Goal: Task Accomplishment & Management: Use online tool/utility

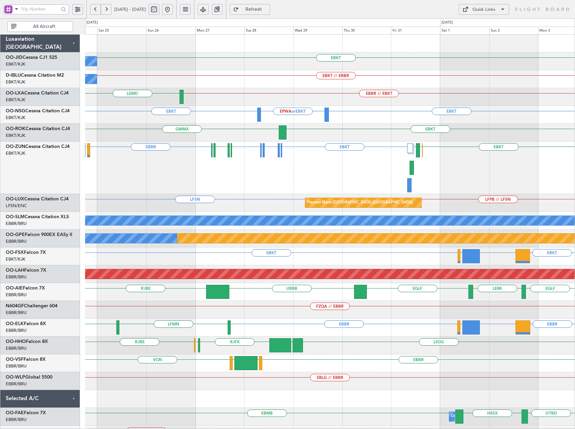
drag, startPoint x: 190, startPoint y: 9, endPoint x: 194, endPoint y: 11, distance: 4.3
click at [173, 10] on button at bounding box center [167, 9] width 11 height 11
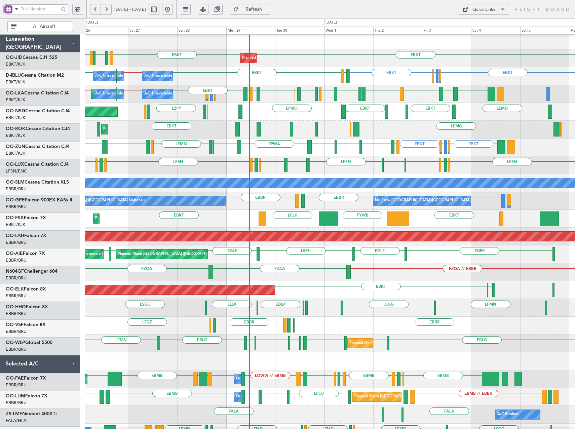
scroll to position [3, 0]
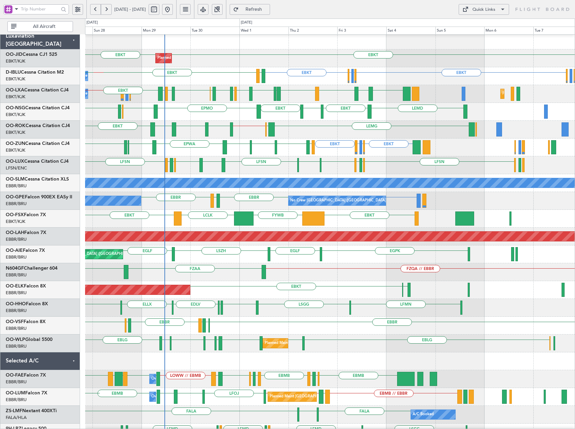
click at [186, 149] on div "EBKT LFPB or EBKT LFMN or EBKT EBKT LEGE EBKT EGNV EBKT EPWA EBKT LFPG LFMN LIP…" at bounding box center [330, 148] width 490 height 18
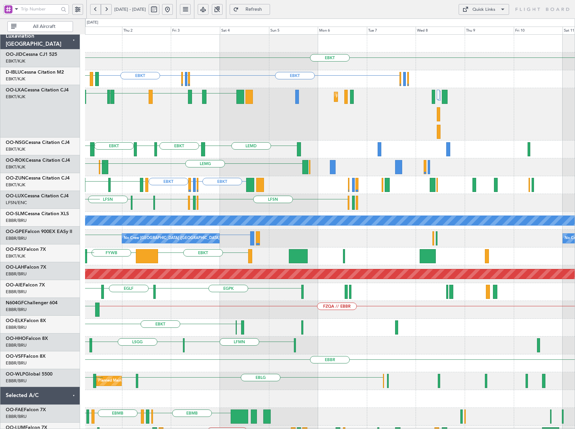
click at [270, 196] on div "LFSN LFPB LFMN LFSN LIMC LFSN LEBL LFSN EBKT LIMJ LFSN" at bounding box center [330, 203] width 490 height 18
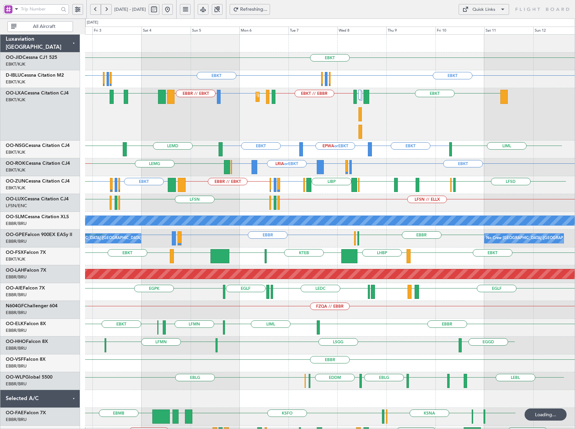
click at [385, 177] on div "EBKT EBKT EGGW or EBKT EDDK or EBKT EBKT EDDK or EBKT EGGW or EBKT EBKT LFTH Pl…" at bounding box center [330, 275] width 490 height 480
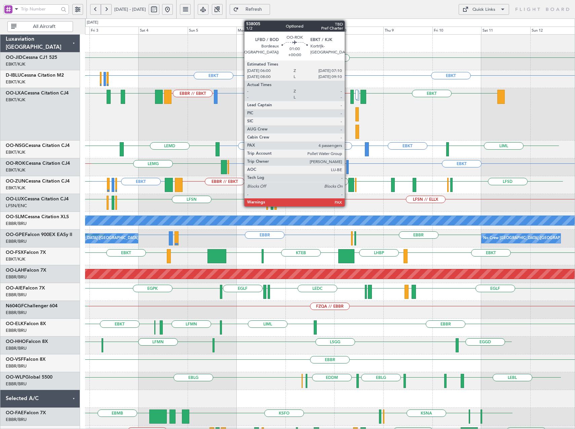
click at [348, 170] on div at bounding box center [347, 167] width 3 height 14
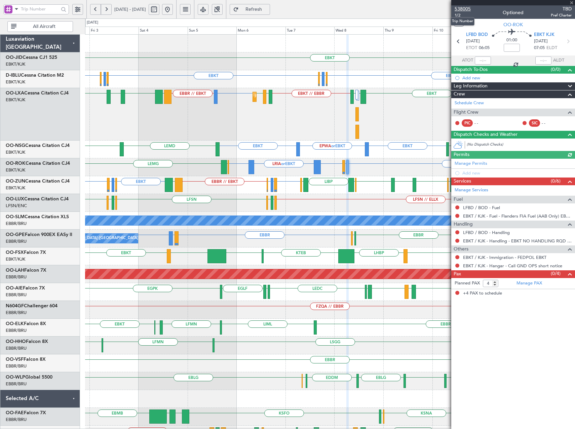
click at [467, 10] on span "538005" at bounding box center [463, 8] width 16 height 7
click at [268, 7] on span "Refreshing..." at bounding box center [254, 9] width 28 height 5
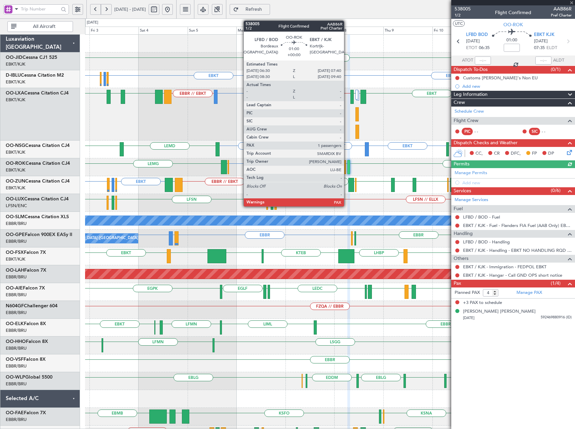
click at [412, 124] on div "LFMN or EBBR EBBR // EBKT EBKT LGPA EBKT LGMK EBKT ESSB EBKT EBKT LIBD LFTH EBK…" at bounding box center [330, 114] width 490 height 52
click at [573, 3] on span at bounding box center [572, 3] width 7 height 6
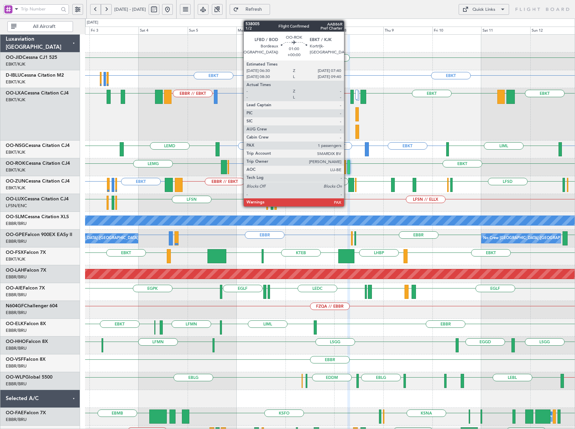
type input "0"
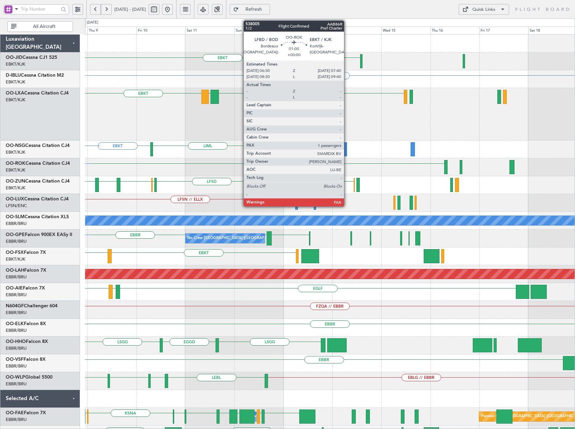
click at [172, 174] on div "EBKT EBKT EGGW or EBKT EDDK or EBKT EBKT EBKT LGPA EBKT EBKT // EBBR LIPR LFTH …" at bounding box center [330, 275] width 490 height 480
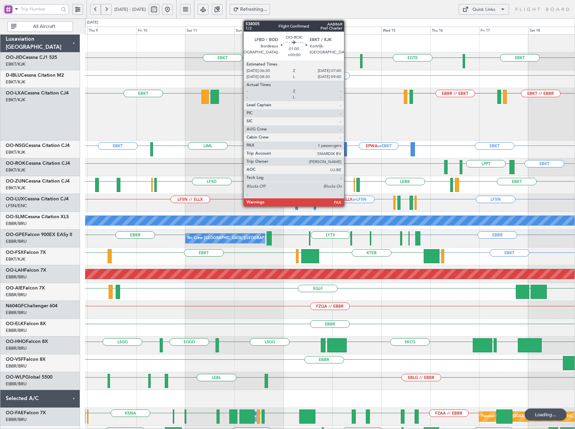
click at [161, 129] on div "EBKT // EBBR EBBR // EBKT LFTH EBKT LGPA LFMD EBKT" at bounding box center [330, 114] width 490 height 52
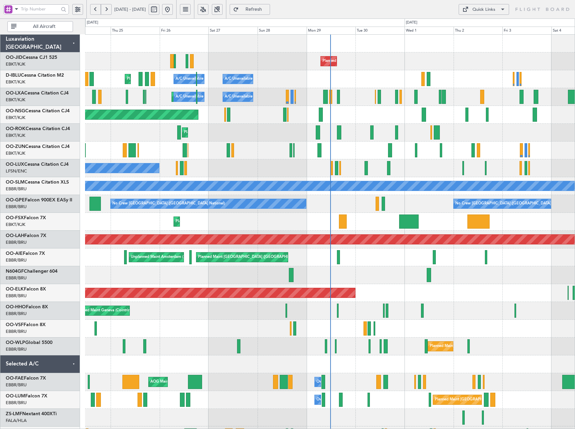
click at [209, 8] on button at bounding box center [203, 9] width 11 height 11
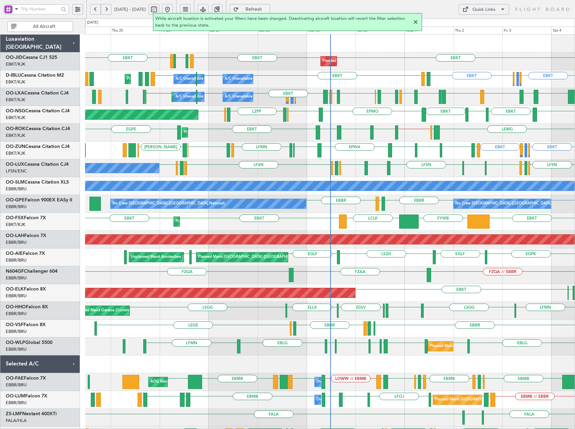
click at [198, 4] on button at bounding box center [203, 9] width 11 height 11
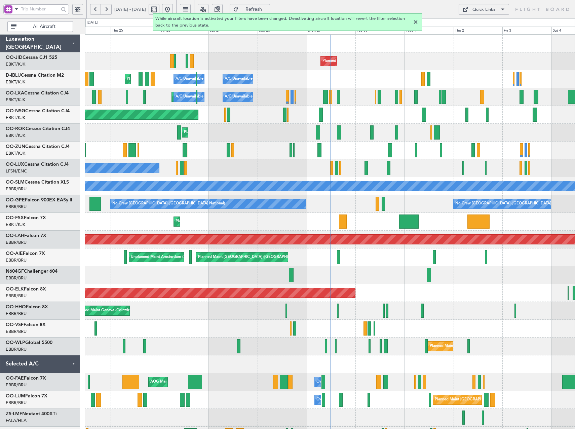
click at [414, 21] on div at bounding box center [416, 22] width 8 height 8
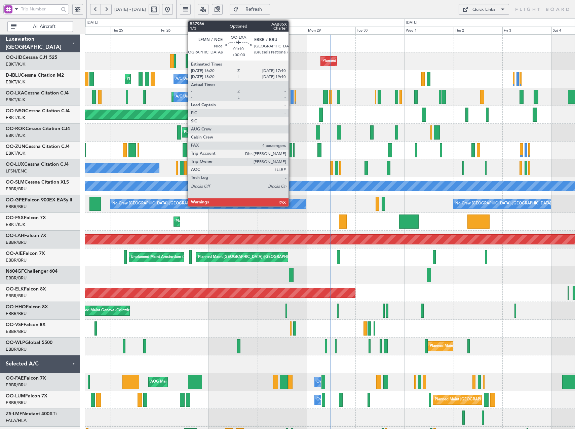
click at [292, 98] on div at bounding box center [292, 97] width 3 height 14
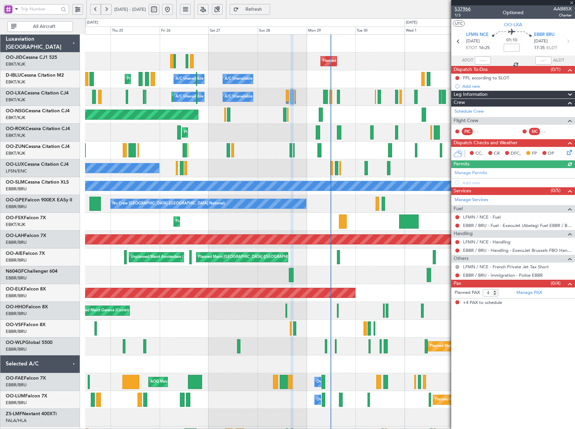
click at [459, 9] on span "537966" at bounding box center [463, 8] width 16 height 7
click at [268, 10] on span "Refresh" at bounding box center [254, 9] width 28 height 5
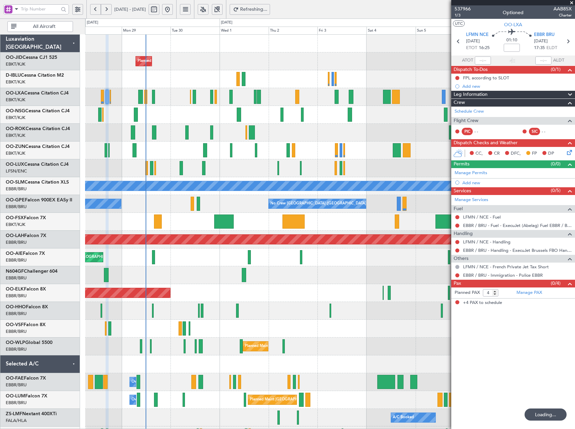
click at [242, 144] on div "Planned Maint Kortrijk-[GEOGRAPHIC_DATA] A/C Unavailable [GEOGRAPHIC_DATA]-[GEO…" at bounding box center [330, 275] width 490 height 481
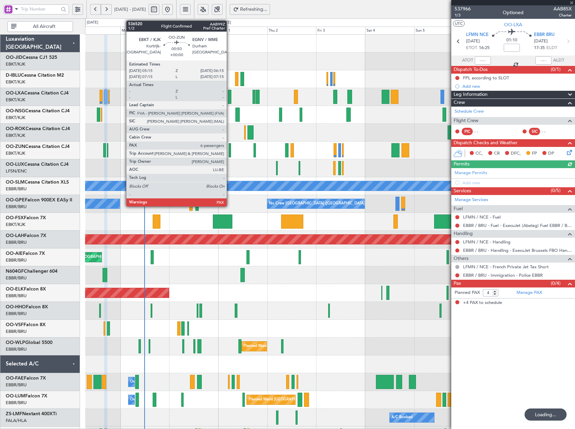
click at [230, 150] on div at bounding box center [230, 150] width 2 height 14
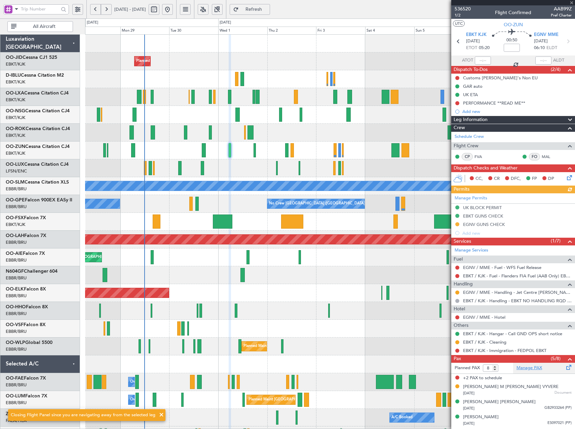
click at [520, 368] on link "Manage PAX" at bounding box center [530, 368] width 26 height 7
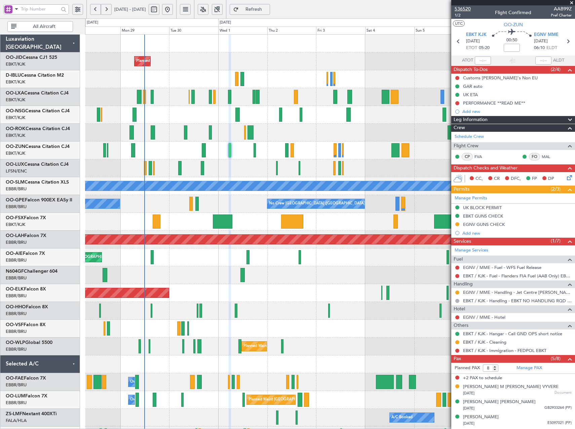
click at [463, 8] on span "536520" at bounding box center [463, 8] width 16 height 7
click at [533, 366] on link "Manage PAX" at bounding box center [530, 368] width 26 height 7
type input "7"
click at [497, 370] on input "7" at bounding box center [490, 368] width 15 height 7
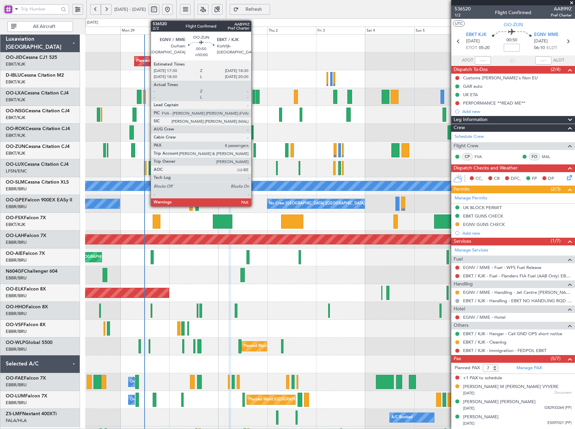
click at [254, 152] on div at bounding box center [255, 150] width 2 height 14
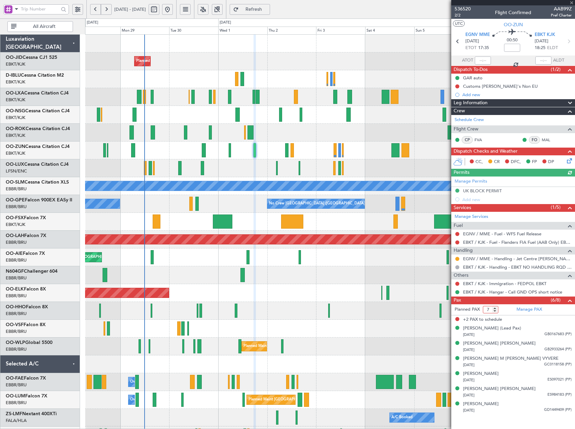
type input "7"
click at [497, 311] on input "7" at bounding box center [490, 309] width 15 height 7
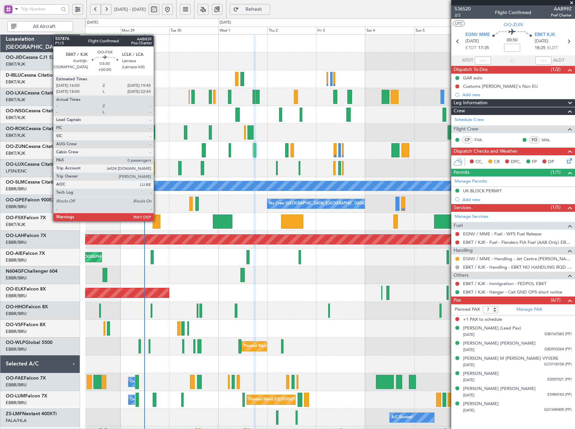
click at [157, 221] on div at bounding box center [157, 222] width 8 height 14
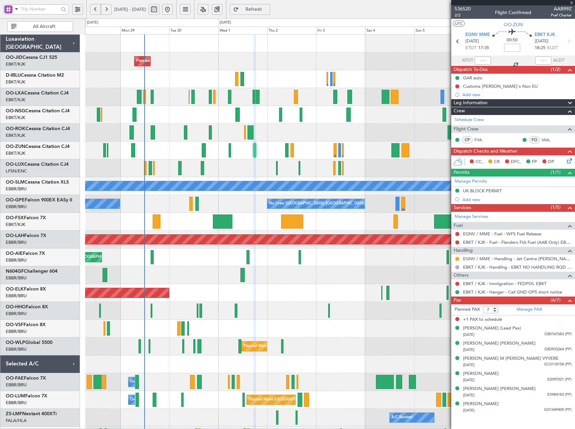
type input "0"
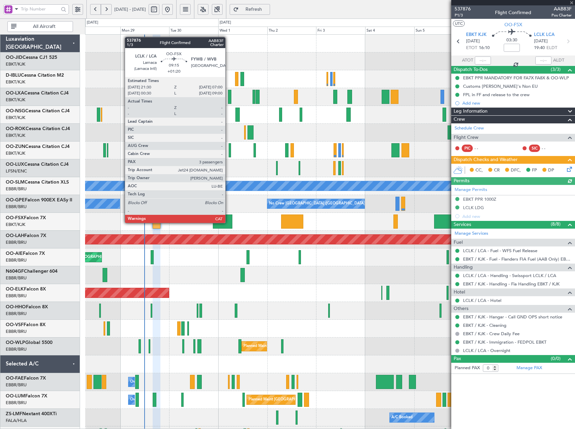
click at [228, 222] on div at bounding box center [223, 222] width 20 height 14
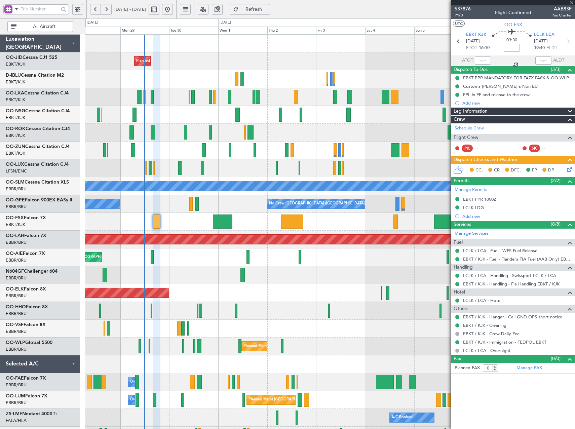
type input "+01:20"
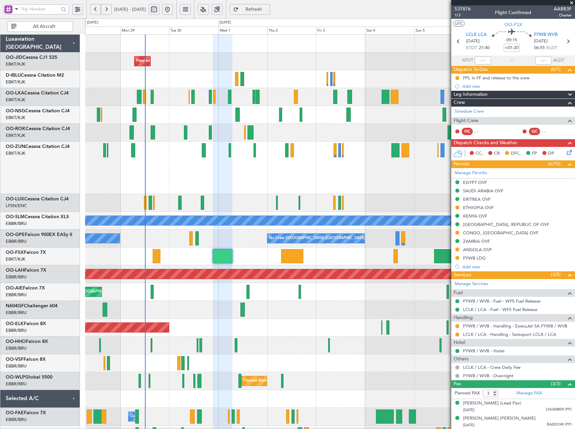
drag, startPoint x: 222, startPoint y: 11, endPoint x: 223, endPoint y: 18, distance: 6.5
click at [209, 11] on button at bounding box center [203, 9] width 11 height 11
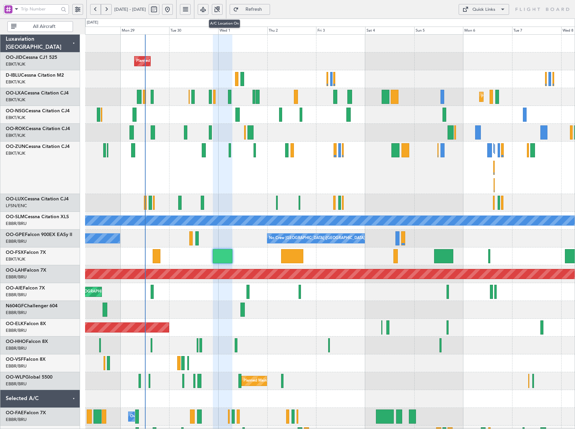
type input "0"
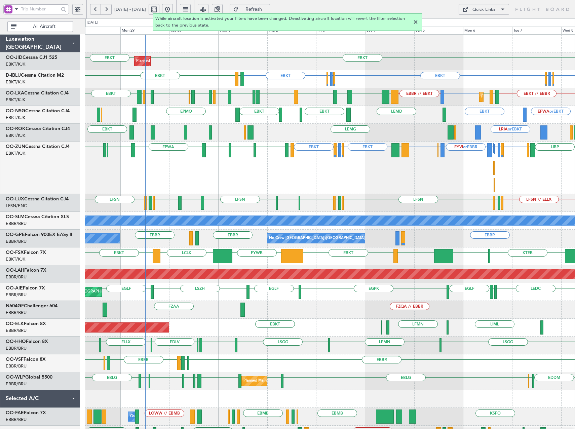
drag, startPoint x: 418, startPoint y: 22, endPoint x: 448, endPoint y: 38, distance: 34.3
click at [418, 23] on div at bounding box center [416, 22] width 8 height 8
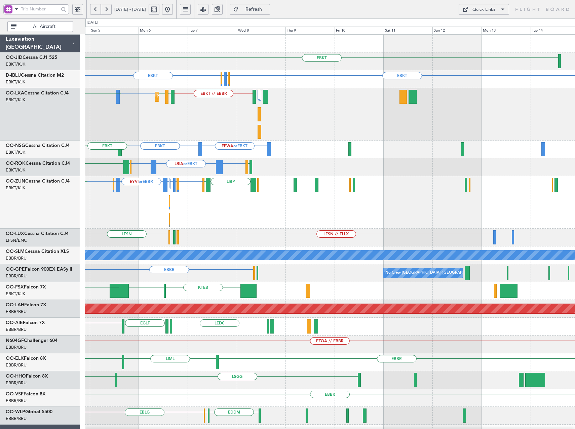
click at [189, 145] on div "EPWA or EBKT EBKT LEMD EBKT LSZM" at bounding box center [330, 150] width 490 height 18
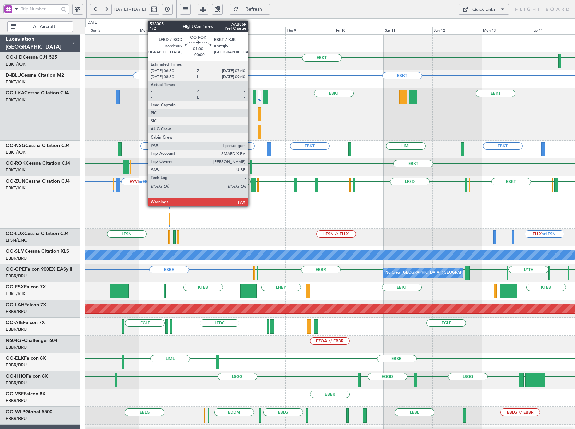
click at [251, 164] on div at bounding box center [251, 167] width 3 height 14
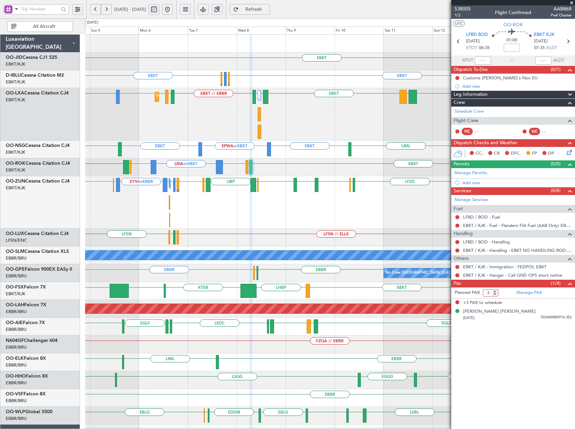
click at [495, 295] on input "3" at bounding box center [490, 292] width 15 height 7
click at [495, 295] on input "2" at bounding box center [490, 292] width 15 height 7
type input "1"
click at [495, 295] on input "1" at bounding box center [490, 292] width 15 height 7
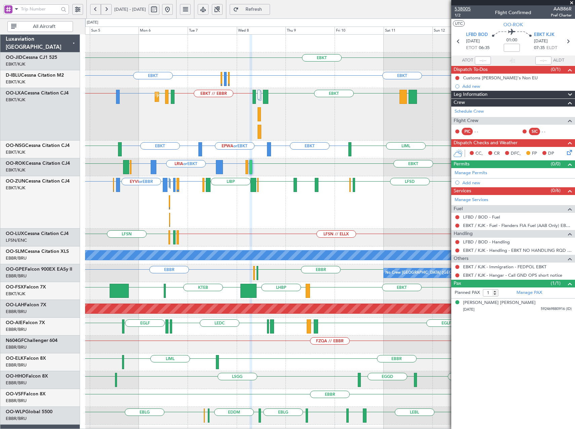
click at [467, 8] on span "538005" at bounding box center [463, 8] width 16 height 7
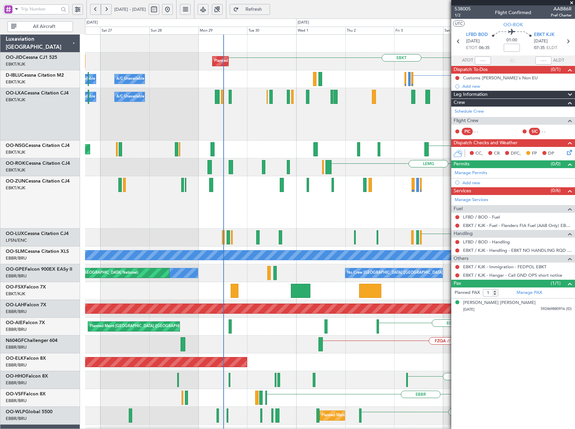
click at [493, 236] on fb-app "04 Oct 2025 - 14 Oct 2025 Refresh Quick Links All Aircraft EBKT Planned Maint K…" at bounding box center [287, 218] width 575 height 421
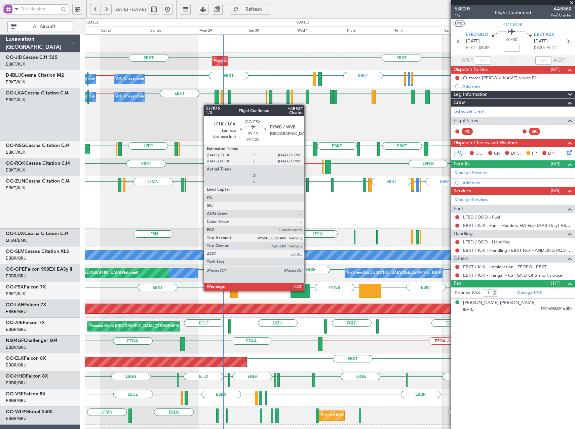
click at [307, 290] on div at bounding box center [301, 291] width 20 height 14
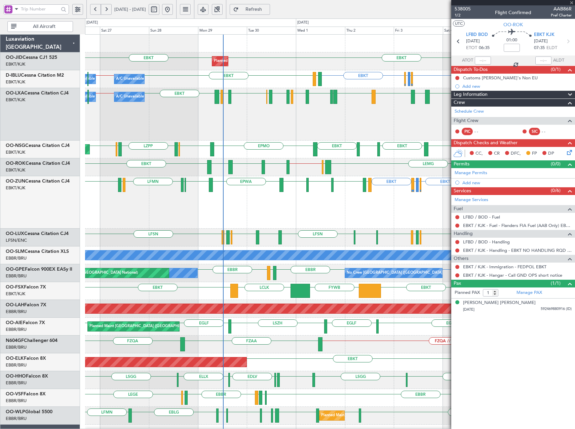
type input "+01:20"
type input "3"
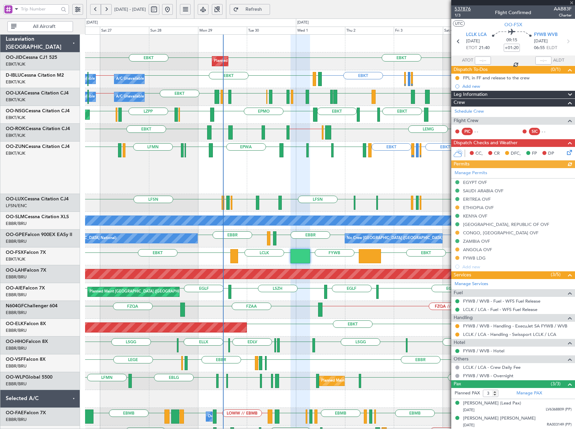
click at [468, 8] on span "537876" at bounding box center [463, 8] width 16 height 7
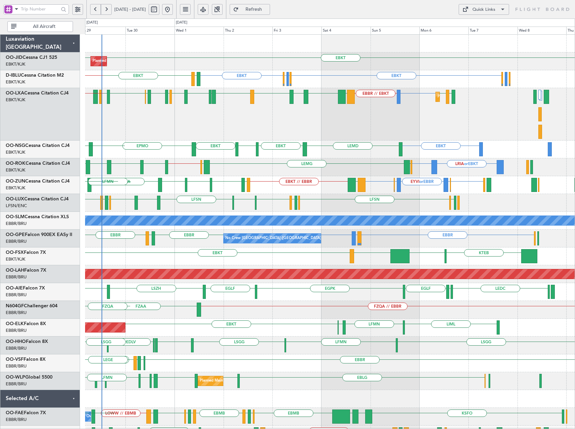
click at [289, 111] on div "EBKT EBKT Planned Maint Kortrijk-Wevelgem EBKT EDDK or EBKT EGGW or EBKT EBKT L…" at bounding box center [330, 275] width 490 height 480
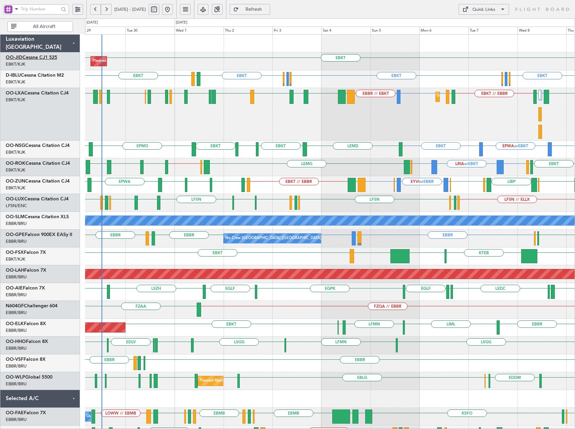
click at [51, 56] on link "OO-JID Cessna CJ1 525" at bounding box center [31, 57] width 51 height 5
click at [268, 12] on span "Refresh" at bounding box center [254, 9] width 28 height 5
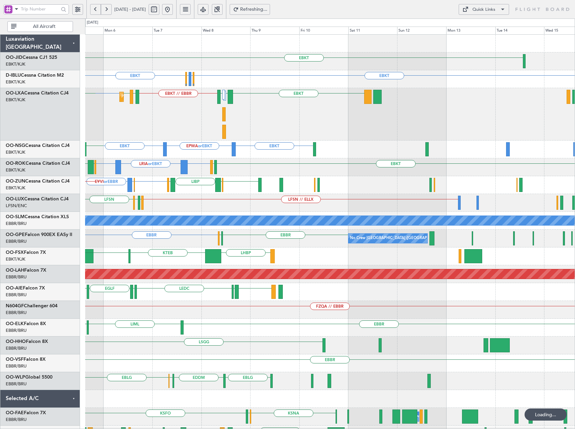
click at [180, 115] on div "EBKT EBKT EBKT EGGW or EBKT EDDK or EBKT EDDK or EBKT EGGW or EBKT EBKT Planned…" at bounding box center [330, 275] width 490 height 480
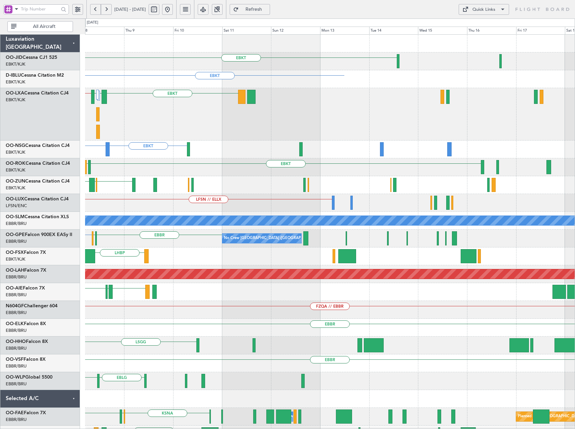
click at [272, 129] on div "Planned Maint Kortrijk-Wevelgem EBKT LIBD LFTH EBKT // EBBR" at bounding box center [330, 114] width 490 height 52
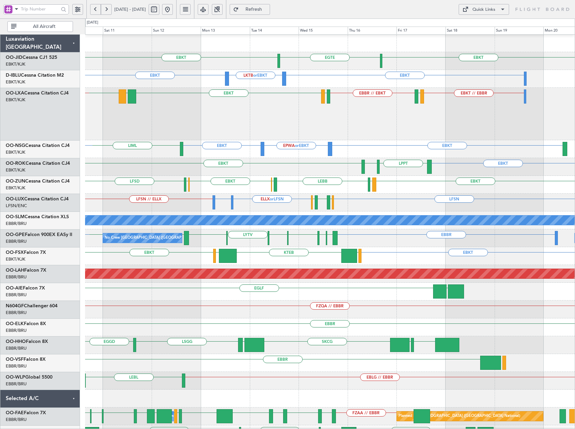
scroll to position [0, 0]
click at [294, 86] on div "EBKT LKTB or EBKT EBKT" at bounding box center [330, 79] width 490 height 18
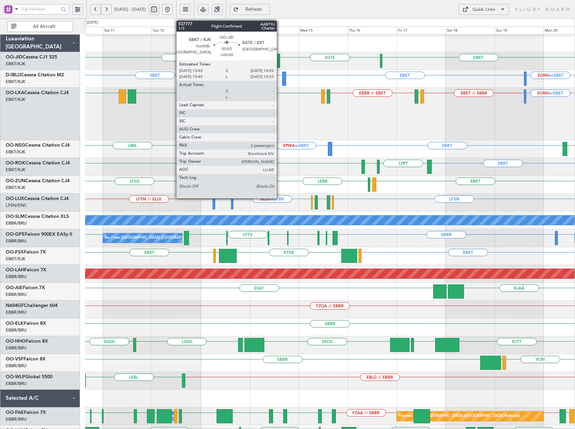
click at [280, 61] on div at bounding box center [279, 61] width 3 height 14
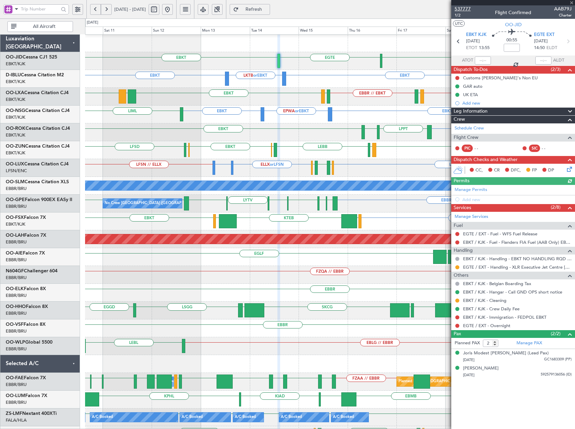
click at [466, 10] on span "537777" at bounding box center [463, 8] width 16 height 7
drag, startPoint x: 191, startPoint y: 8, endPoint x: 135, endPoint y: 14, distance: 56.5
click at [173, 9] on button at bounding box center [167, 9] width 11 height 11
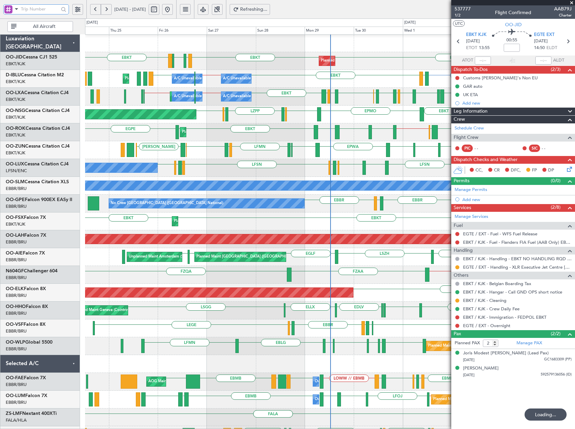
click at [39, 8] on input "text" at bounding box center [40, 9] width 38 height 10
type input "538025"
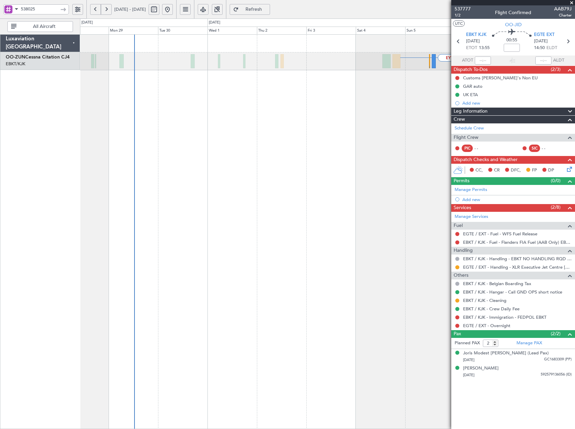
scroll to position [0, 0]
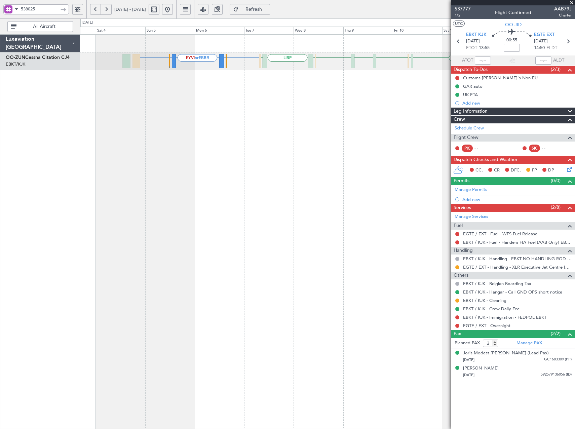
click at [201, 137] on div "EBBR EHAM or EBBR EYVI or EBBR EHAM or EBBR EBBR EGGW LIBP EGGW EBKT LIMP EBKT …" at bounding box center [327, 231] width 495 height 395
drag, startPoint x: 47, startPoint y: 8, endPoint x: -10, endPoint y: 105, distance: 112.4
click at [0, 105] on html "538025 03 Oct 2025 - 13 Oct 2025 Refresh Quick Links All Aircraft EYVI or EBBR …" at bounding box center [287, 214] width 575 height 429
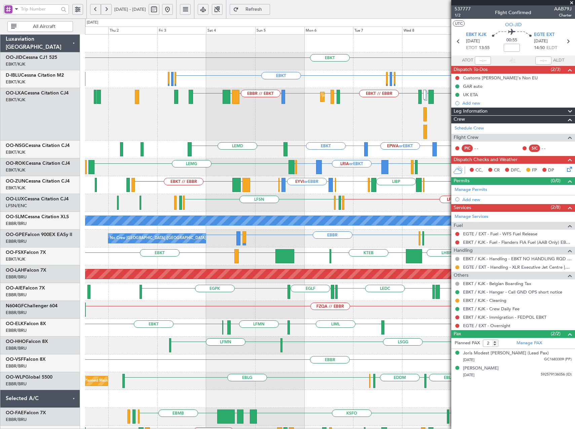
click at [290, 230] on div "EBKT Planned Maint Kortrijk-Wevelgem EBKT EDDK or EBKT EGGW or EBKT EBKT LKTB o…" at bounding box center [330, 275] width 490 height 480
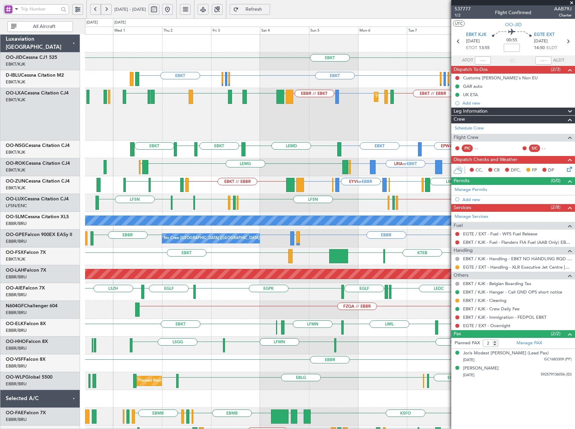
click at [365, 200] on div "EBKT Planned Maint Kortrijk-Wevelgem EBKT EDDK or EBKT EGGW or EBKT EBKT EBKT E…" at bounding box center [330, 275] width 490 height 480
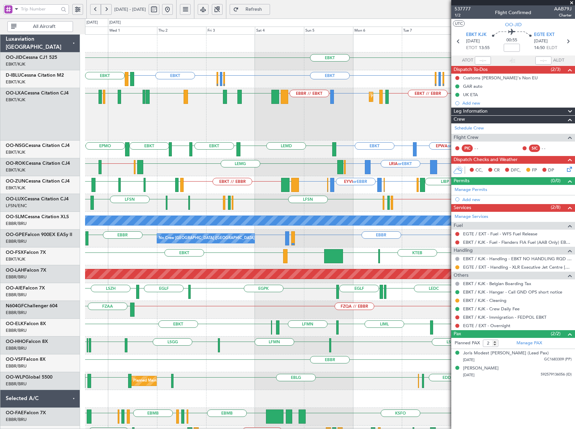
click at [217, 176] on div "LRIA or EBKT EBKT EBKT EBBR LEMG EBBR EBBR // EBKT EBKT LFBD LIME" at bounding box center [330, 167] width 490 height 18
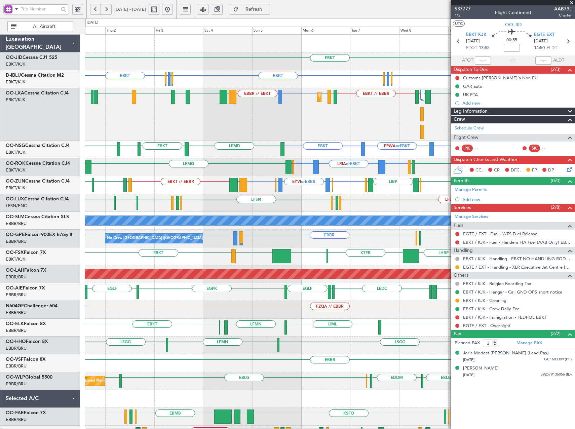
click at [374, 212] on div "LFSN // ELLX LFSN LFPB LFMN LFSN LIMC LFSN LFMN LFPB LEBL" at bounding box center [330, 203] width 490 height 18
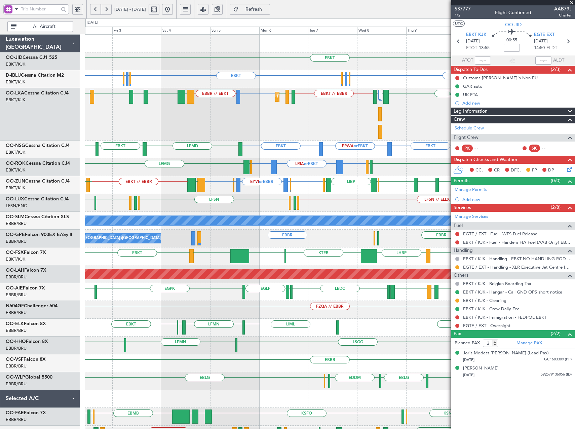
click at [335, 182] on div "EBKT EBKT EDDK or EBKT EGGW or EBKT EBKT EBKT EGGW or EBKT EDDK or EBKT Planned…" at bounding box center [330, 275] width 490 height 480
click at [346, 170] on div "LRIA or EBKT EBKT EBKT [GEOGRAPHIC_DATA] [GEOGRAPHIC_DATA] EBKT LFBD" at bounding box center [330, 167] width 490 height 18
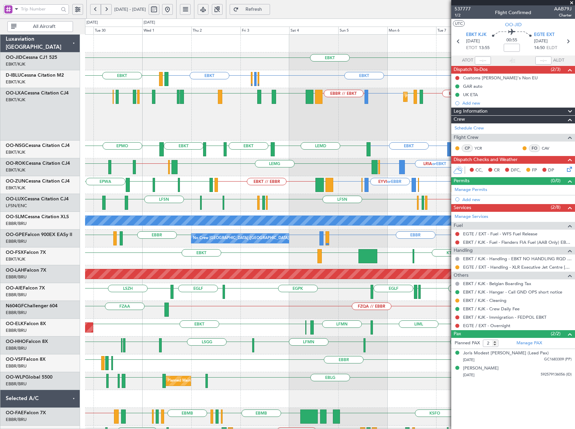
click at [572, 2] on span at bounding box center [572, 3] width 7 height 6
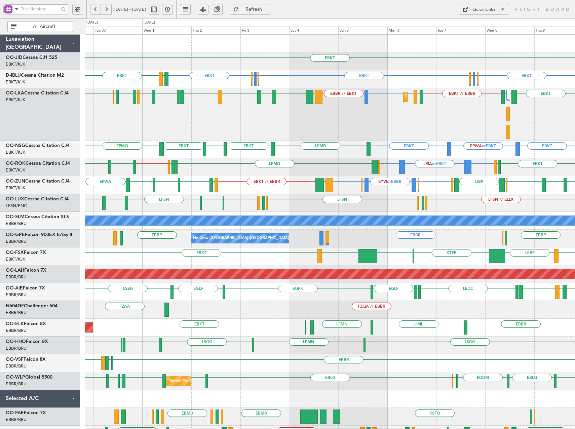
type input "0"
click at [173, 9] on button at bounding box center [167, 9] width 11 height 11
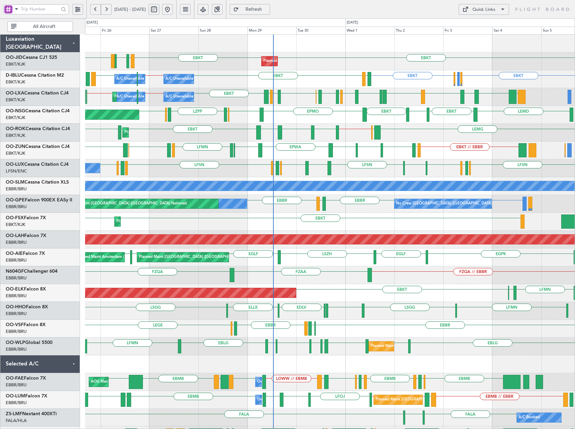
click at [363, 218] on div "EBKT Planned Maint Kortrijk-Wevelgem EBKT" at bounding box center [330, 222] width 490 height 18
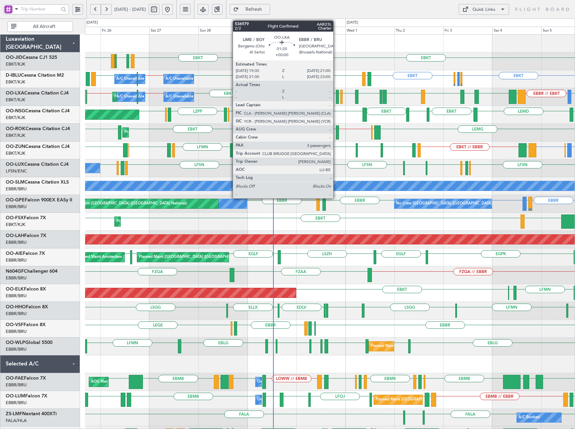
click at [336, 100] on div at bounding box center [337, 97] width 3 height 14
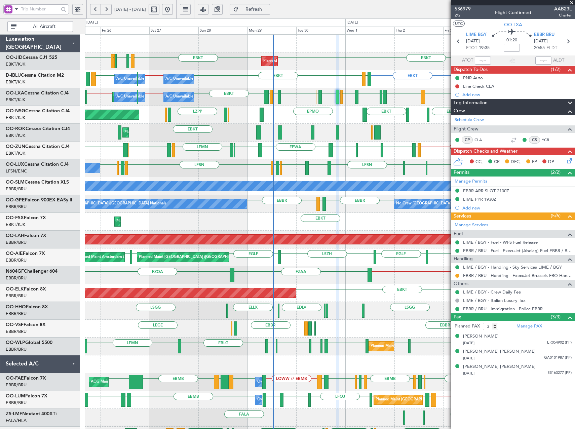
click at [92, 95] on div "LFMN or EBBR EBBR // EBKT EBBR // EBKT EGNV LFOZ EBBR LIME EBBR EBKT LIPZ LIBD …" at bounding box center [330, 97] width 490 height 18
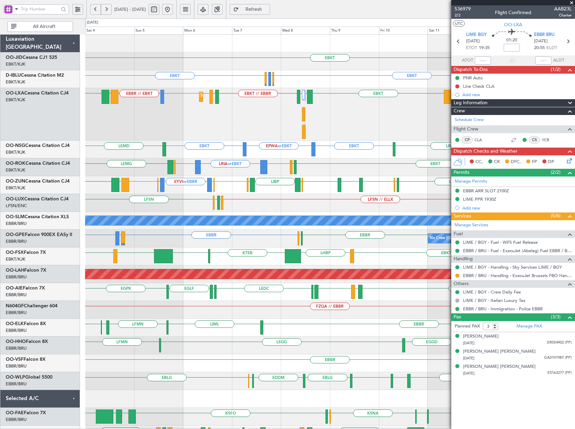
click at [280, 125] on div "Planned Maint Kortrijk-Wevelgem LFMN or EBBR EBBR // EBKT LGPA EBKT LIBD LFTH E…" at bounding box center [330, 114] width 490 height 52
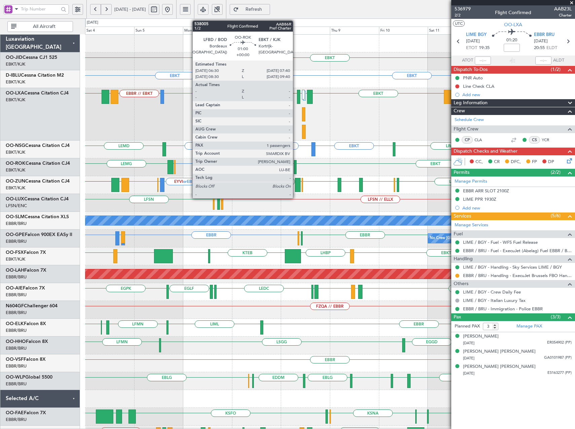
click at [296, 168] on div at bounding box center [295, 167] width 3 height 14
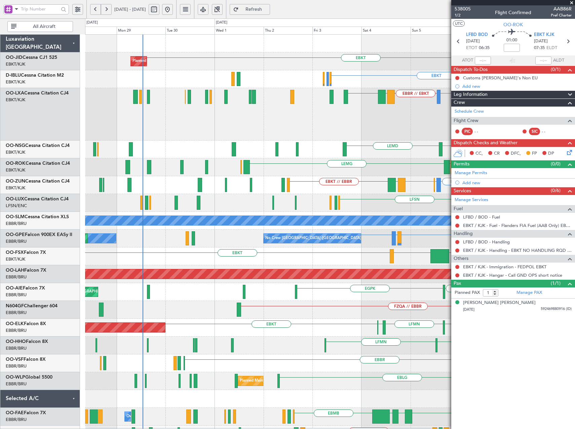
click at [485, 180] on fb-app "04 Oct 2025 - 14 Oct 2025 Refresh Quick Links All Aircraft EBKT Planned Maint K…" at bounding box center [287, 218] width 575 height 421
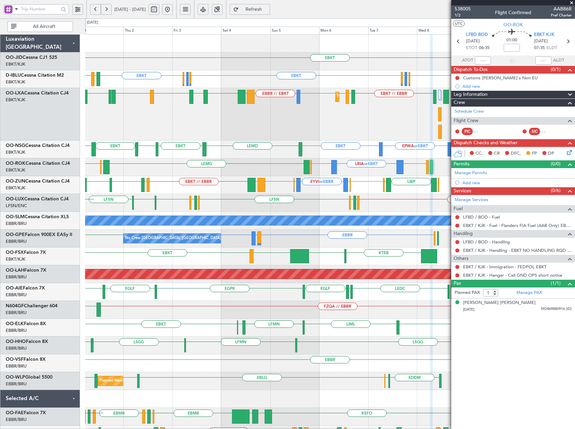
click at [232, 201] on div "EBKT Planned Maint Kortrijk-Wevelgem EBKT EBKT EGGW or EBKT EDDK or EBKT EBKT E…" at bounding box center [330, 275] width 490 height 480
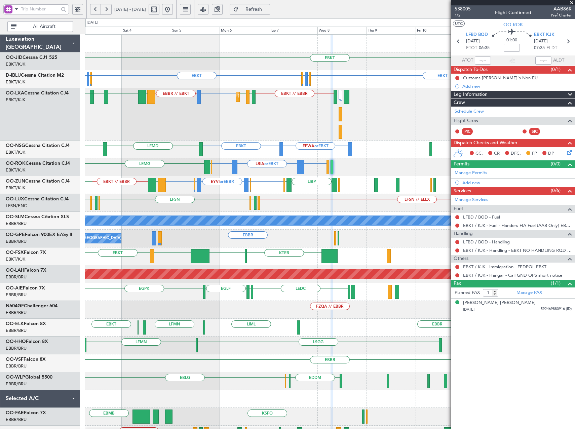
click at [300, 198] on div "EBKT EBKT EGGW or EBKT EDDK or EBKT EBKT EDDK or EBKT EGGW or EBKT LFTH EBKT EB…" at bounding box center [330, 275] width 490 height 480
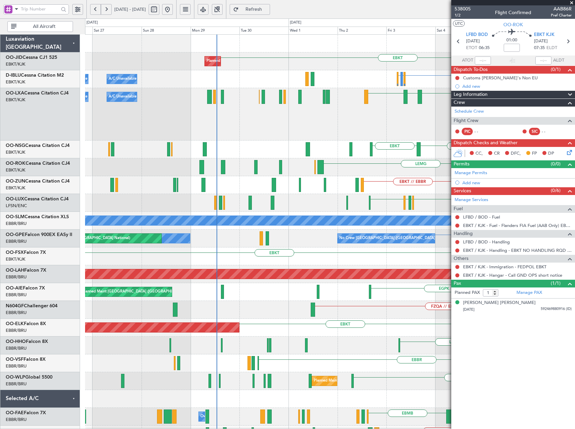
click at [473, 155] on fb-app "03 Oct 2025 - 13 Oct 2025 Refresh Quick Links All Aircraft EBKT Planned Maint K…" at bounding box center [287, 218] width 575 height 421
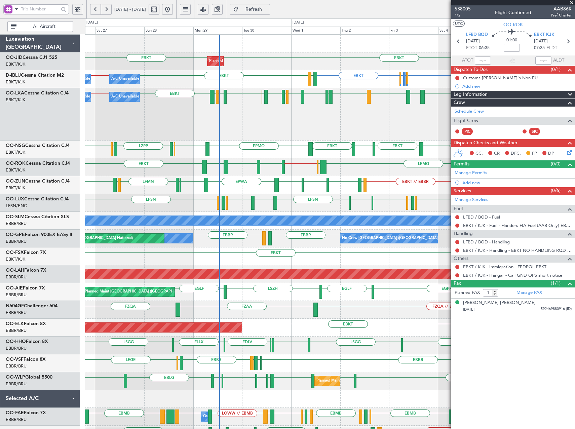
drag, startPoint x: 574, startPoint y: 1, endPoint x: 570, endPoint y: 1, distance: 3.7
click at [572, 1] on span at bounding box center [572, 3] width 7 height 6
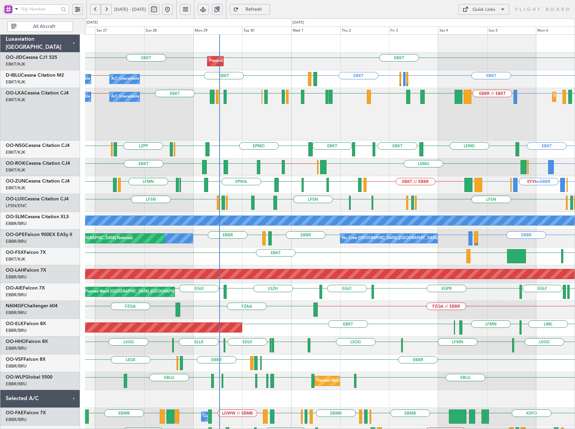
type input "0"
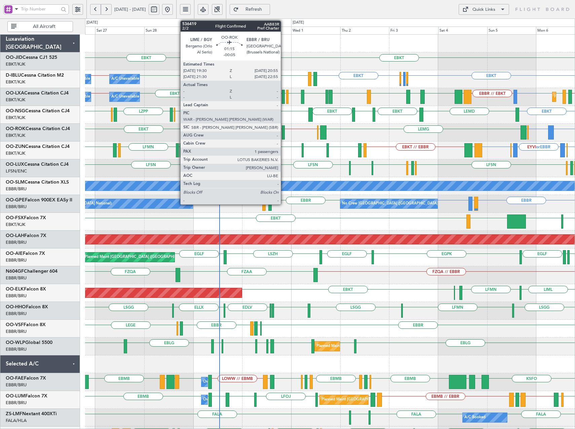
click at [284, 130] on div at bounding box center [283, 132] width 3 height 14
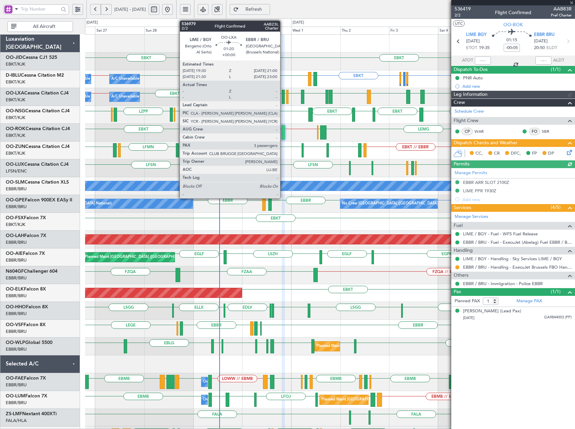
click at [283, 98] on div at bounding box center [283, 97] width 3 height 14
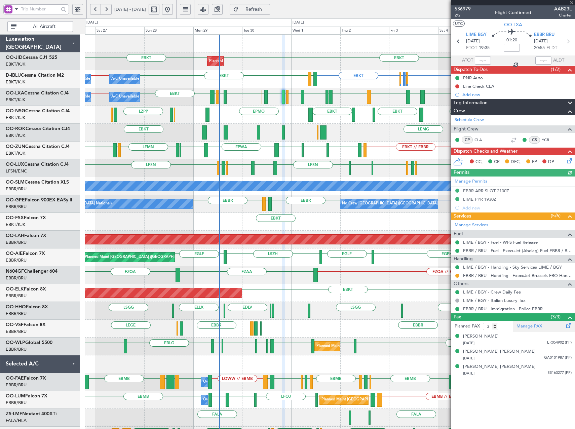
click at [535, 326] on link "Manage PAX" at bounding box center [530, 326] width 26 height 7
click at [265, 9] on span "Refresh" at bounding box center [254, 9] width 28 height 5
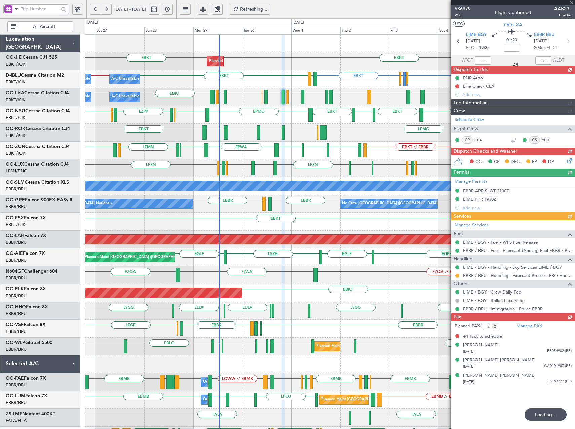
type input "4"
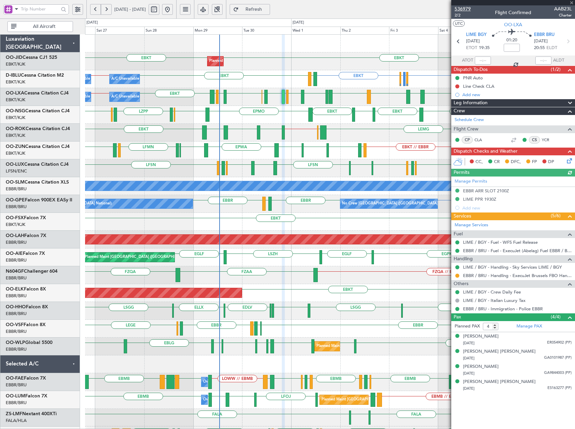
click at [461, 7] on span "536979" at bounding box center [463, 8] width 16 height 7
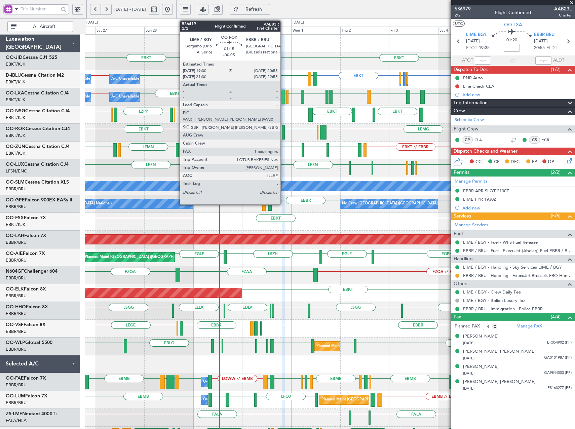
click at [284, 132] on div at bounding box center [283, 132] width 3 height 14
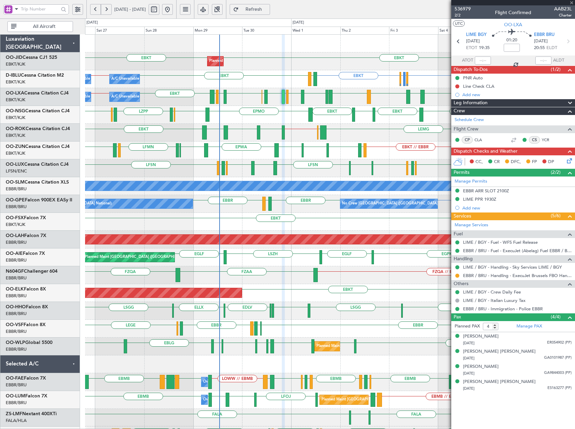
type input "-00:05"
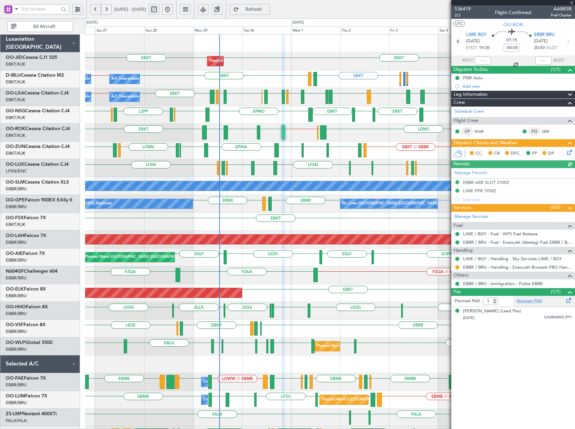
click at [526, 302] on link "Manage PAX" at bounding box center [530, 301] width 26 height 7
click at [467, 8] on span "536419" at bounding box center [463, 8] width 16 height 7
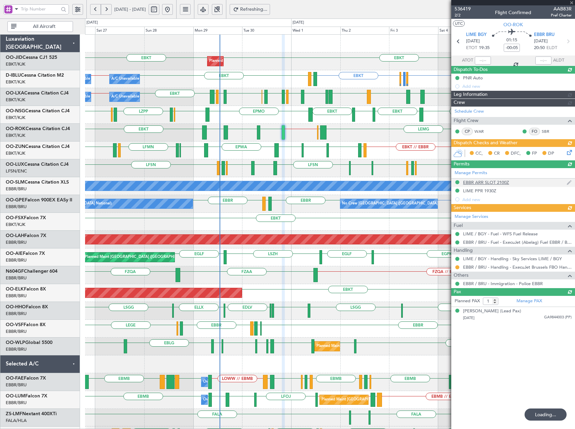
type input "0"
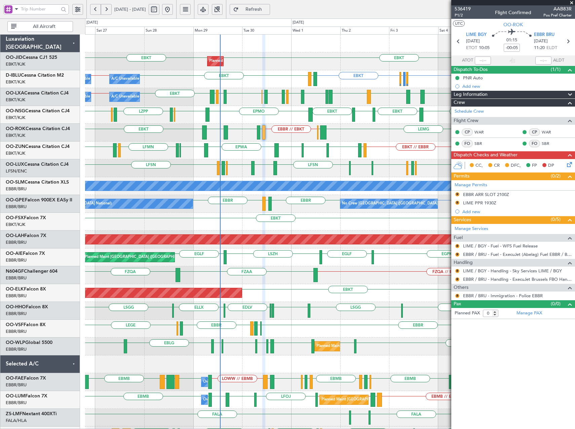
click at [575, 118] on html "26 Sep 2025 - 06 Oct 2025 Refresh Quick Links All Aircraft EBKT EBKT Planned Ma…" at bounding box center [287, 214] width 575 height 429
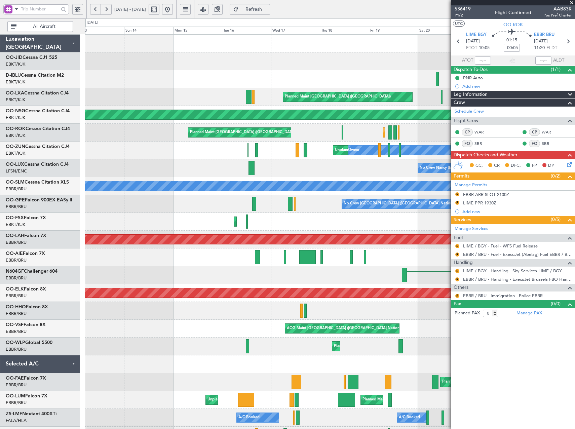
click at [529, 156] on fb-app "26 Sep 2025 - 06 Oct 2025 Refresh Quick Links All Aircraft Planned Maint Nice (…" at bounding box center [287, 218] width 575 height 421
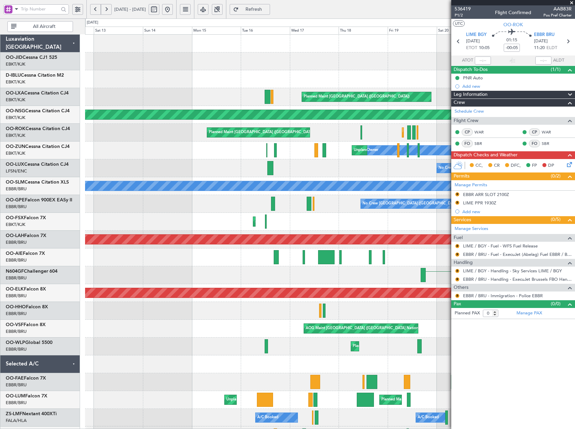
click at [564, 174] on fb-app "26 Sep 2025 - 06 Oct 2025 Refresh Quick Links All Aircraft Planned Maint Nice (…" at bounding box center [287, 218] width 575 height 421
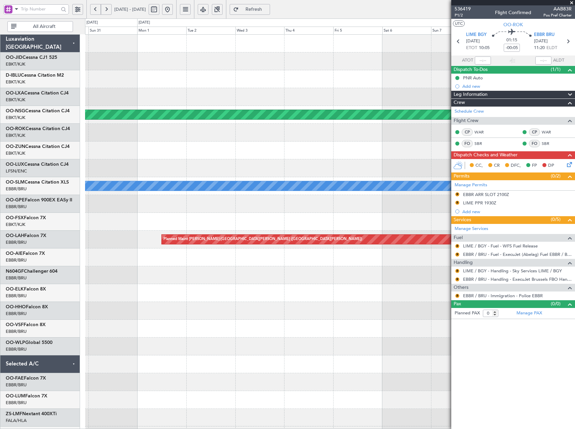
click at [448, 167] on div "Planned Maint Paris (Le Bourget) A/C Unavailable Monchengladbach Planned Maint …" at bounding box center [330, 258] width 490 height 446
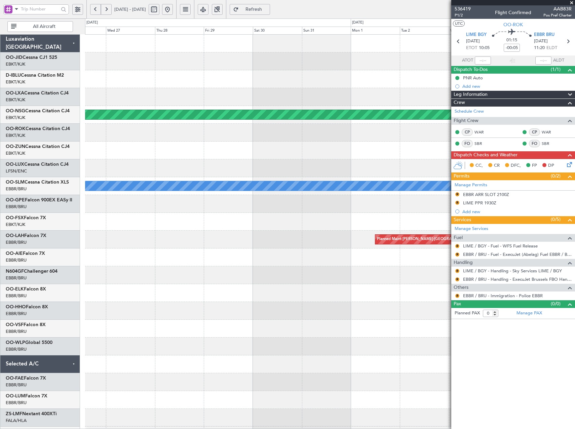
click at [508, 184] on body "26 Sep 2025 - 06 Oct 2025 Refresh Quick Links All Aircraft Planned Maint Paris …" at bounding box center [287, 214] width 575 height 429
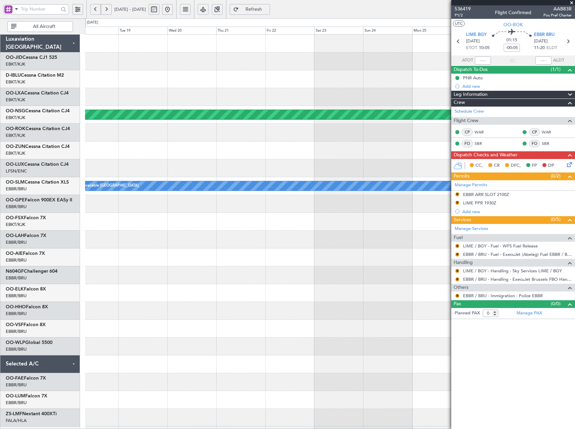
click at [455, 171] on fb-app "26 Sep 2025 - 06 Oct 2025 Refresh Quick Links All Aircraft Planned Maint Paris …" at bounding box center [287, 218] width 575 height 421
click at [426, 175] on div "Planned Maint Paris (Le Bourget) A/C Unavailable Monchengladbach" at bounding box center [330, 258] width 490 height 446
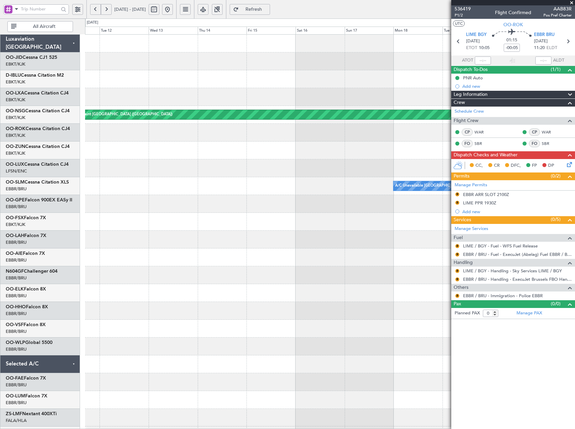
click at [510, 191] on fb-app "26 Sep 2025 - 06 Oct 2025 Refresh Quick Links All Aircraft Planned Maint Paris …" at bounding box center [287, 218] width 575 height 421
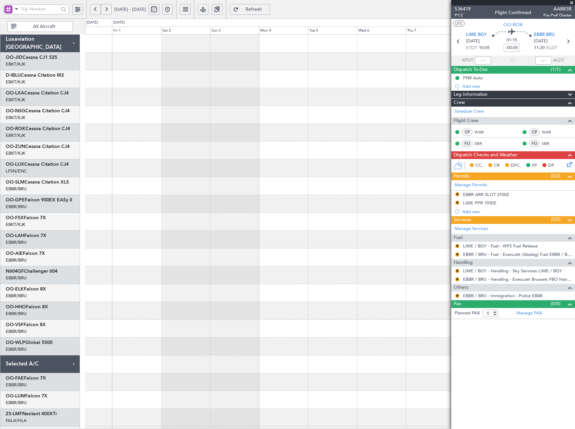
click at [444, 142] on div "Planned Maint [GEOGRAPHIC_DATA] ([GEOGRAPHIC_DATA])" at bounding box center [330, 258] width 490 height 446
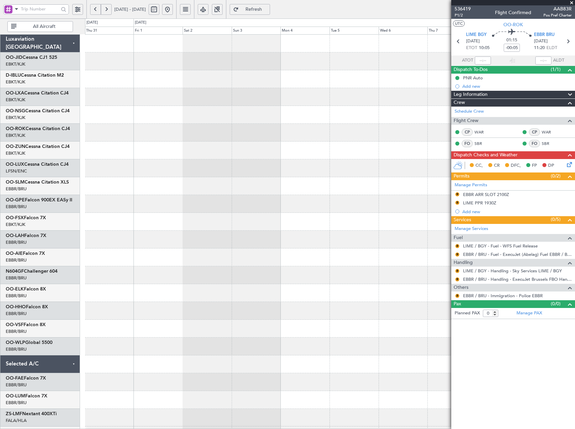
click at [572, 171] on fb-app "26 Sep 2025 - 06 Oct 2025 Refresh Quick Links All Aircraft Planned Maint Paris …" at bounding box center [287, 218] width 575 height 421
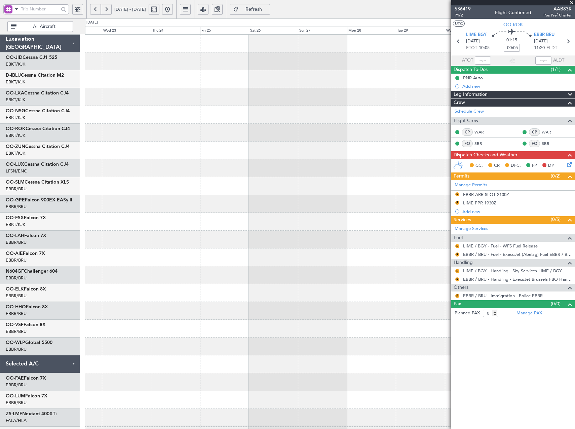
click at [462, 169] on body "26 Sep 2025 - 06 Oct 2025 Refresh Quick Links All Aircraft Luxaviation Belgium …" at bounding box center [287, 214] width 575 height 429
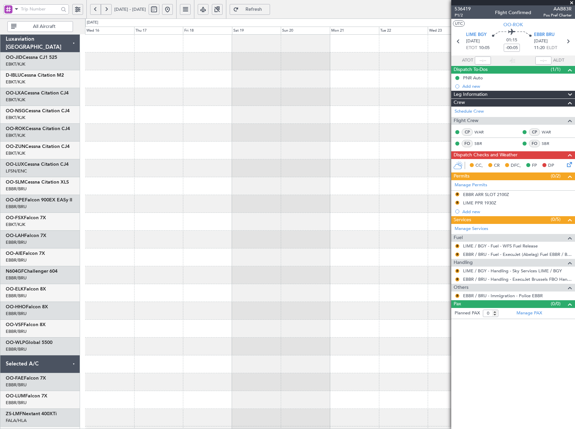
click at [486, 180] on fb-app "26 Sep 2025 - 06 Oct 2025 Refresh Quick Links All Aircraft Luxaviation Belgium …" at bounding box center [287, 218] width 575 height 421
click at [507, 183] on fb-app "26 Sep 2025 - 06 Oct 2025 Refresh Quick Links All Aircraft Luxaviation Belgium …" at bounding box center [287, 218] width 575 height 421
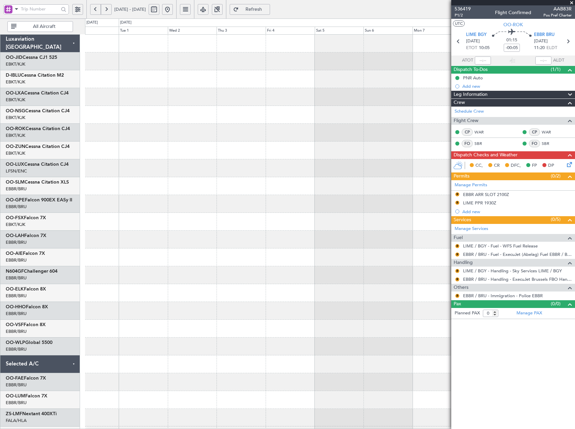
click at [553, 188] on fb-app "26 Sep 2025 - 06 Oct 2025 Refresh Quick Links All Aircraft Luxaviation Belgium …" at bounding box center [287, 218] width 575 height 421
click at [529, 196] on fb-app "26 Sep 2025 - 06 Oct 2025 Refresh Quick Links All Aircraft Luxaviation Belgium …" at bounding box center [287, 218] width 575 height 421
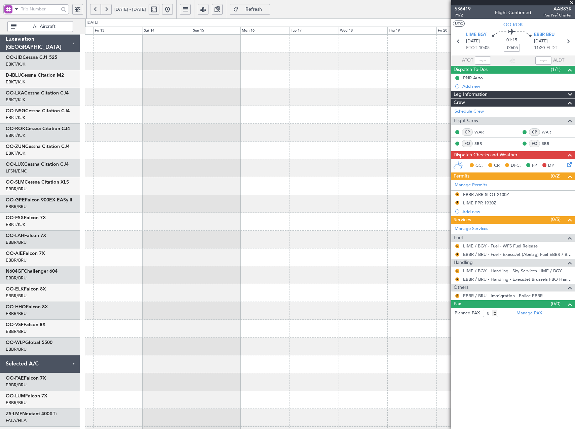
click at [556, 187] on fb-app "26 Sep 2025 - 06 Oct 2025 Refresh Quick Links All Aircraft Luxaviation Belgium …" at bounding box center [287, 218] width 575 height 421
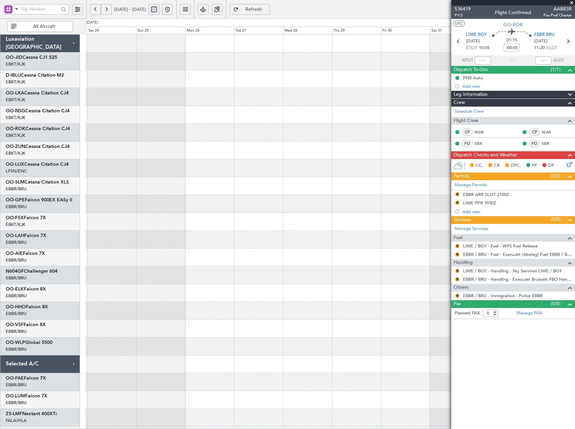
click at [575, 231] on html "26 Sep 2025 - 06 Oct 2025 Refresh Quick Links All Aircraft Luxaviation Belgium …" at bounding box center [287, 214] width 575 height 429
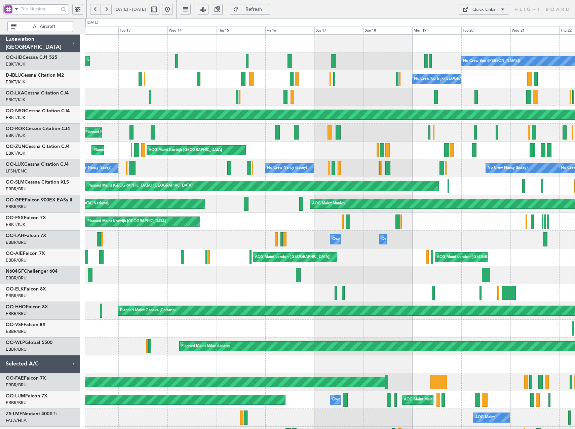
click at [173, 8] on button at bounding box center [167, 9] width 11 height 11
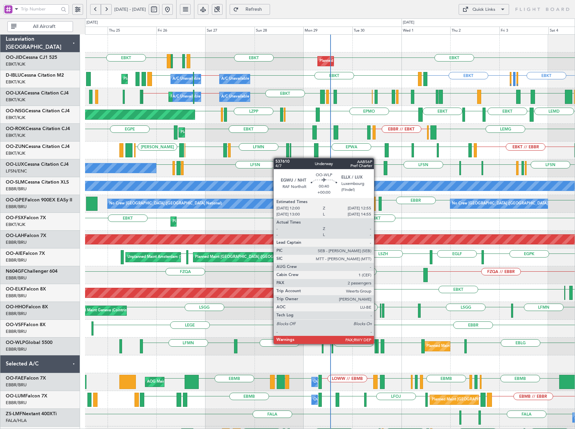
click at [377, 343] on div at bounding box center [378, 346] width 2 height 14
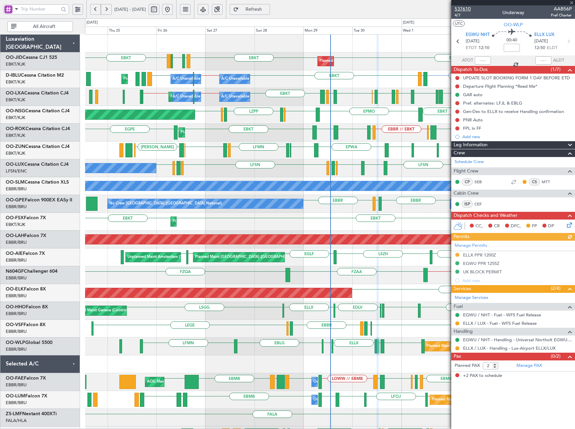
click at [467, 10] on span "537610" at bounding box center [463, 8] width 16 height 7
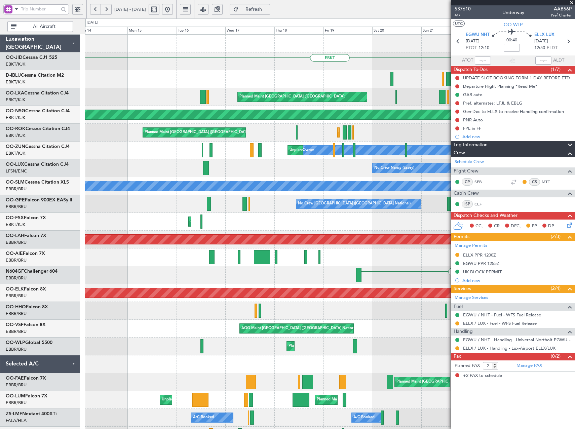
click at [575, 119] on html "24 Sep 2025 - 04 Oct 2025 Refresh Quick Links All Aircraft EBKT LFBE LFOZ LFMD …" at bounding box center [287, 214] width 575 height 429
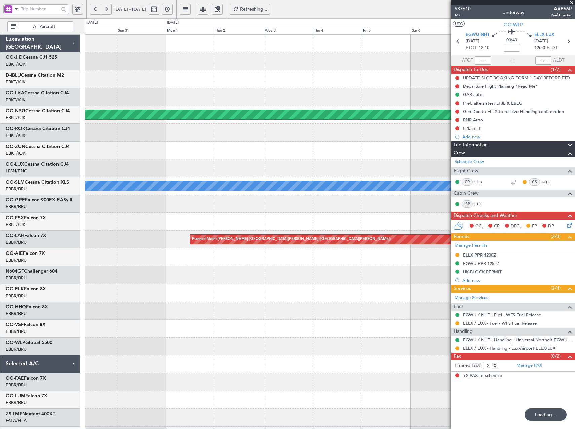
click at [541, 146] on fb-app "14 Sep 2025 - 24 Sep 2025 Refreshing... Quick Links All Aircraft EBKT Planned M…" at bounding box center [287, 218] width 575 height 421
click at [553, 147] on fb-app "14 Sep 2025 - 24 Sep 2025 Refreshing... Quick Links All Aircraft EBKT Planned M…" at bounding box center [287, 218] width 575 height 421
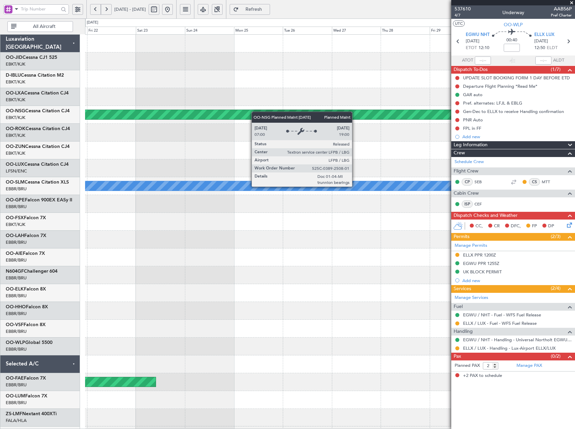
click at [575, 165] on html "14 Sep 2025 - 24 Sep 2025 Refresh Quick Links All Aircraft Planned Maint Paris …" at bounding box center [287, 214] width 575 height 429
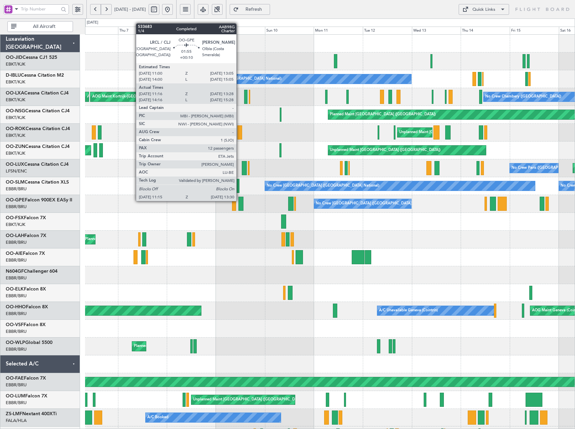
click at [241, 202] on div at bounding box center [241, 204] width 5 height 14
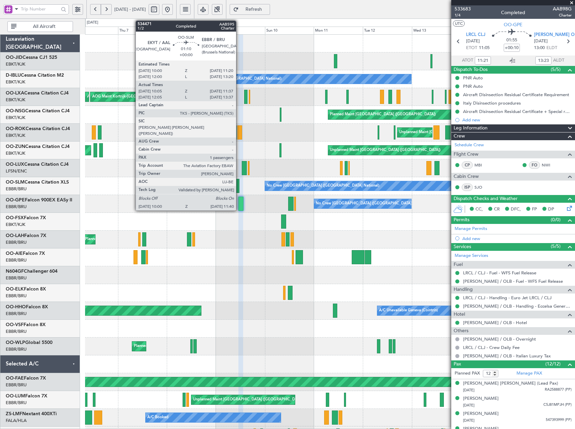
click at [239, 182] on div at bounding box center [238, 186] width 4 height 14
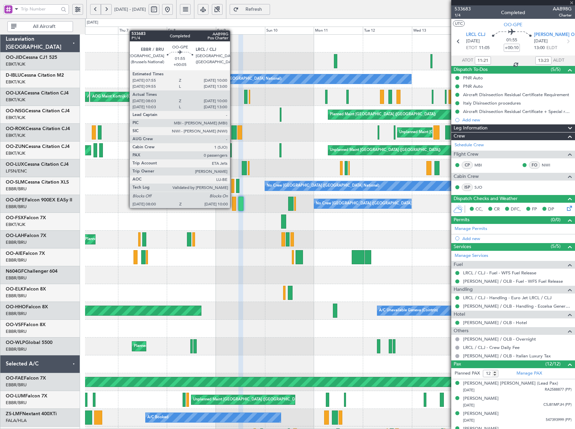
click at [233, 208] on div at bounding box center [234, 204] width 4 height 14
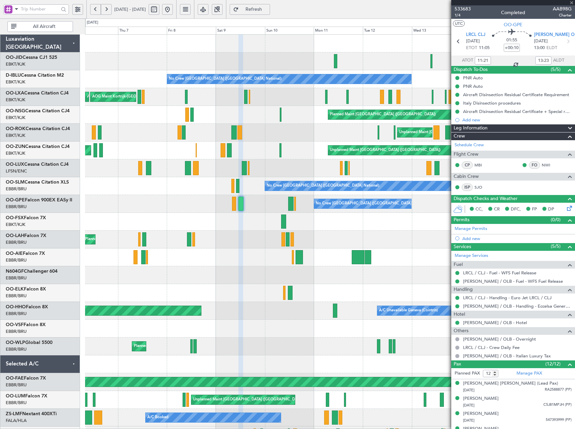
type input "+00:05"
type input "08:08"
type input "09:55"
type input "0"
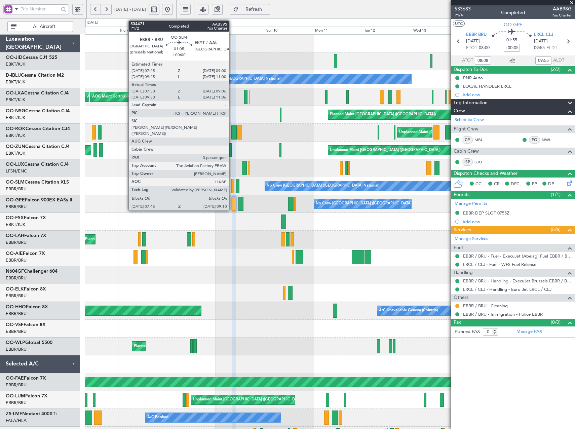
click at [232, 184] on div at bounding box center [232, 186] width 3 height 14
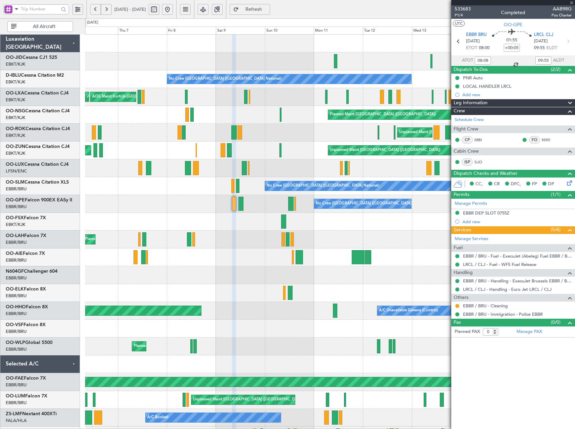
type input "07:58"
type input "09:01"
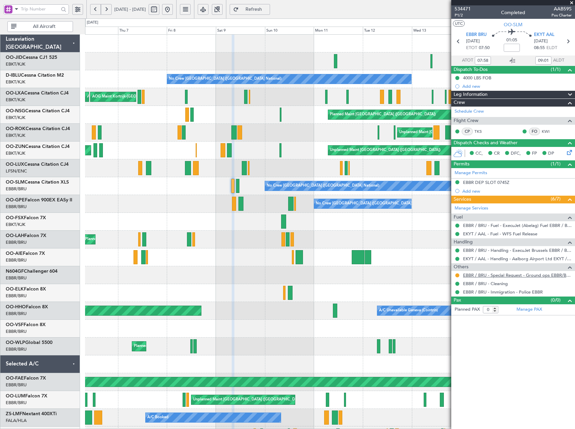
click at [513, 273] on link "EBBR / BRU - Special Request - Ground ops EBBR/BRU" at bounding box center [517, 275] width 109 height 6
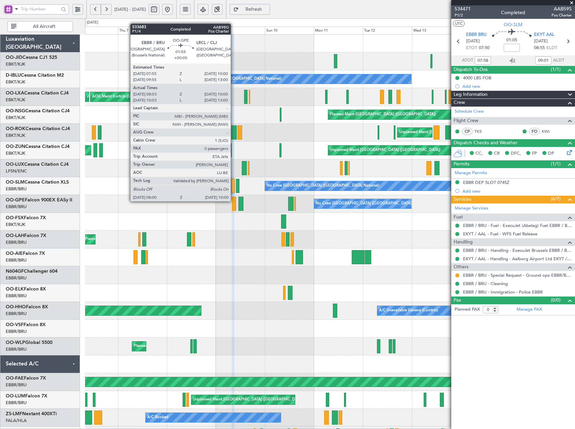
click at [234, 202] on div at bounding box center [234, 204] width 4 height 14
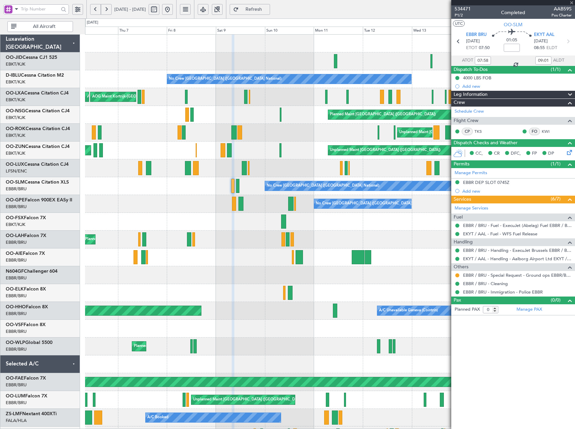
type input "+00:05"
type input "08:08"
type input "09:55"
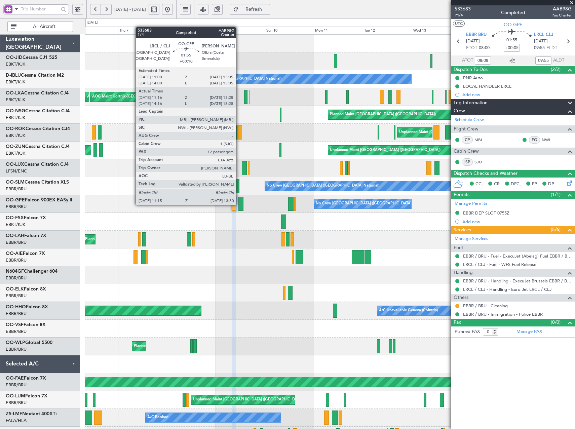
click at [239, 204] on div at bounding box center [241, 204] width 5 height 14
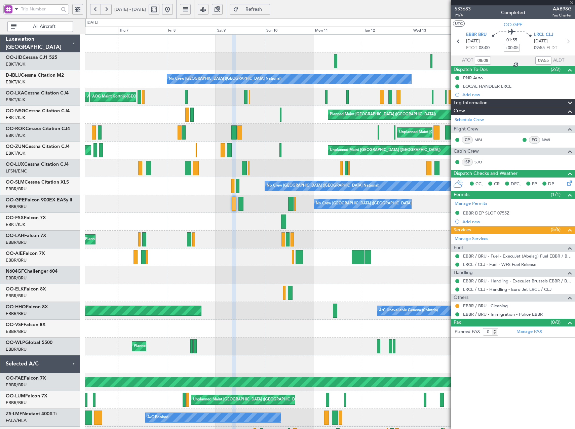
type input "+00:10"
type input "11:21"
type input "13:23"
type input "12"
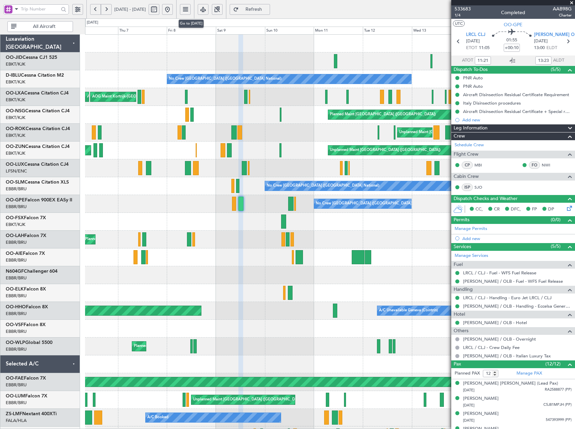
click at [173, 7] on button at bounding box center [167, 9] width 11 height 11
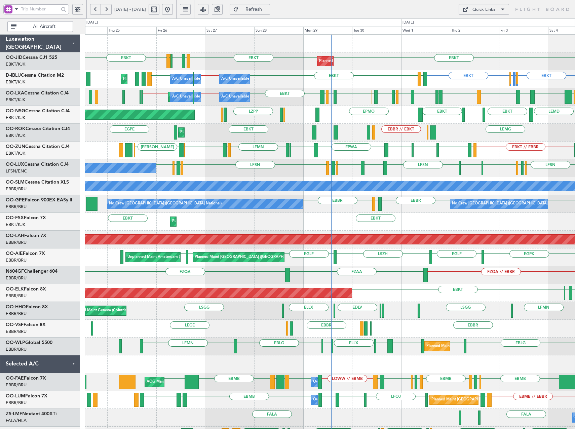
click at [501, 10] on span at bounding box center [503, 9] width 8 height 8
click at [489, 27] on button "Trip Builder" at bounding box center [484, 25] width 50 height 16
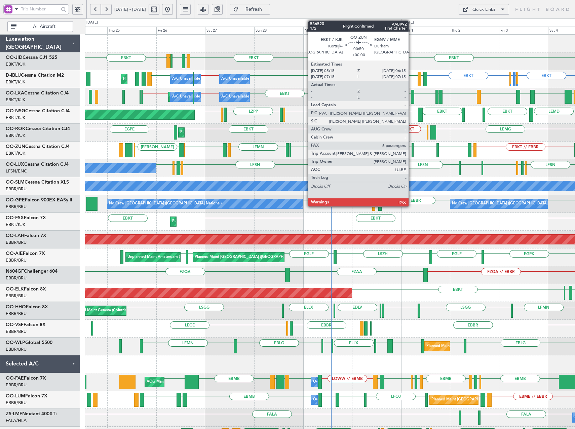
click at [412, 151] on div at bounding box center [413, 150] width 2 height 14
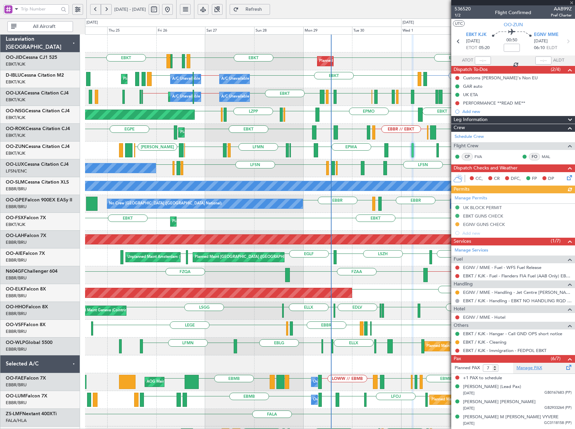
click at [527, 366] on link "Manage PAX" at bounding box center [530, 368] width 26 height 7
click at [268, 9] on span "Refresh" at bounding box center [254, 9] width 28 height 5
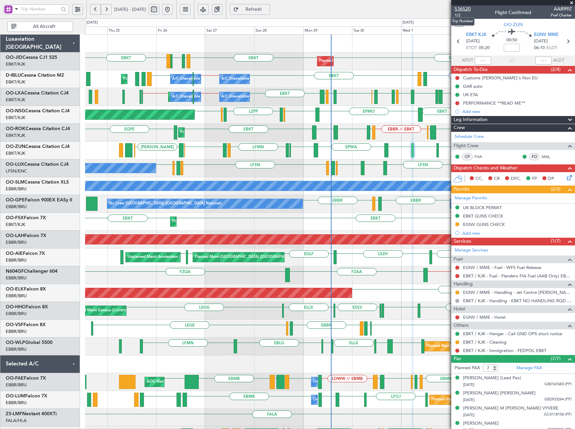
click at [461, 7] on span "536520" at bounding box center [463, 8] width 16 height 7
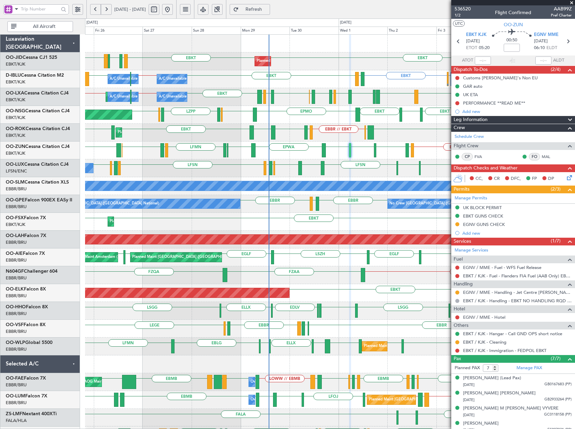
click at [348, 163] on div "EBKT EBKT LFMD LFBE EBKT LFOZ Planned Maint Kortrijk-Wevelgem EBKT EDDK or EBKT…" at bounding box center [330, 275] width 490 height 481
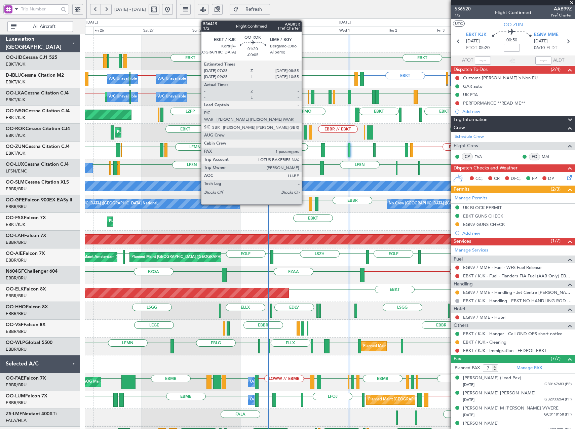
click at [305, 132] on div at bounding box center [305, 132] width 3 height 14
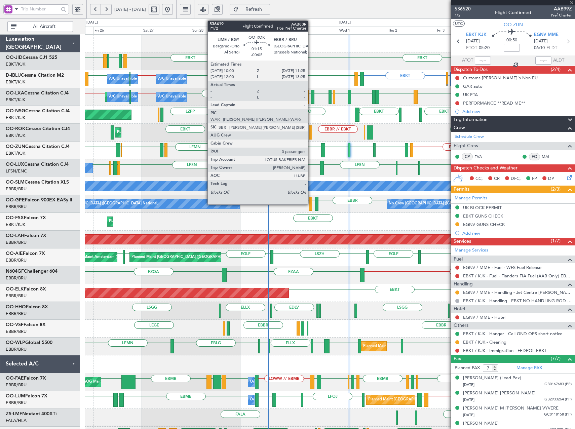
type input "-00:05"
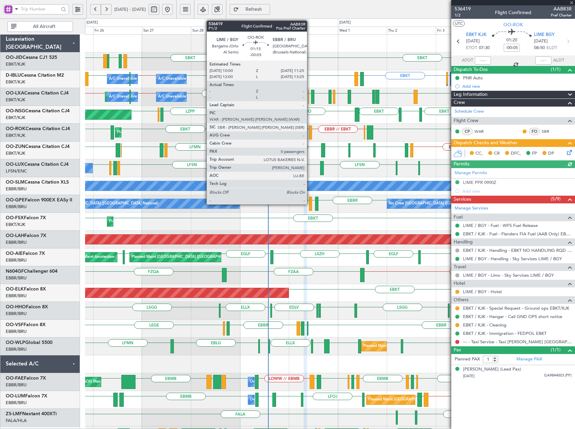
click at [310, 133] on div at bounding box center [310, 132] width 3 height 14
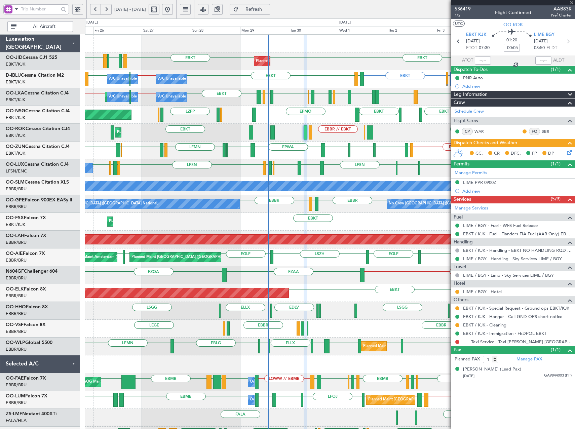
type input "0"
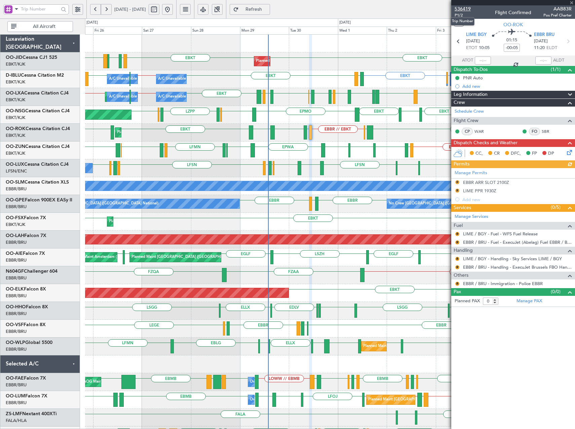
click at [461, 8] on span "536419" at bounding box center [463, 8] width 16 height 7
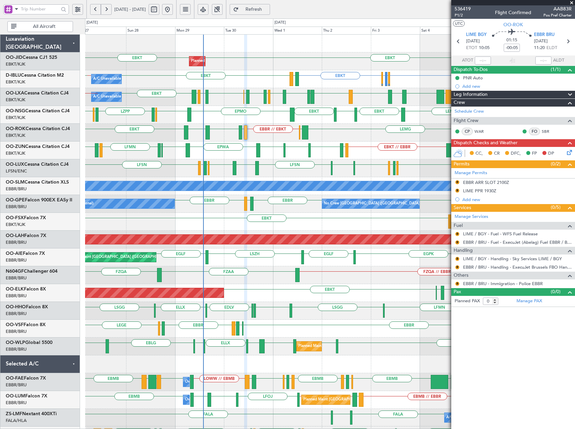
click at [329, 138] on div "EBBR LEMG EBBR EBBR // EBKT LIME EBKT EPLB EBKT Planned Maint Kortrijk-Wevelgem…" at bounding box center [330, 133] width 490 height 18
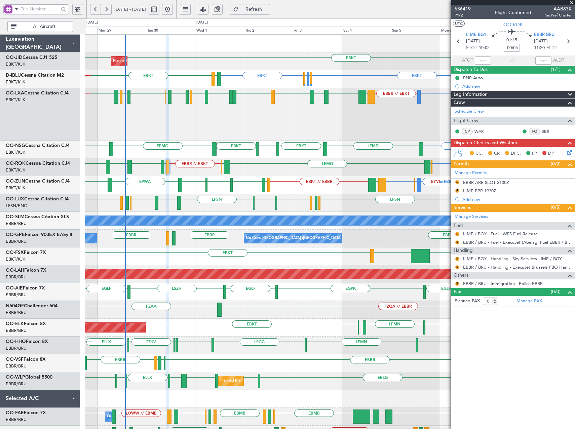
click at [333, 140] on div "EBKT EBKT Planned Maint Kortrijk-Wevelgem EBKT EDDK or EBKT EGGW or EBKT EBKT L…" at bounding box center [330, 275] width 490 height 480
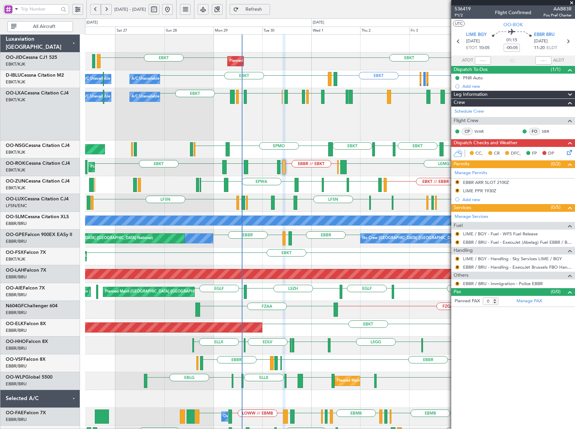
click at [238, 161] on div "EBKT EBKT Planned Maint Kortrijk-Wevelgem EBKT EDDK or EBKT EGGW or EBKT EBKT L…" at bounding box center [330, 275] width 490 height 480
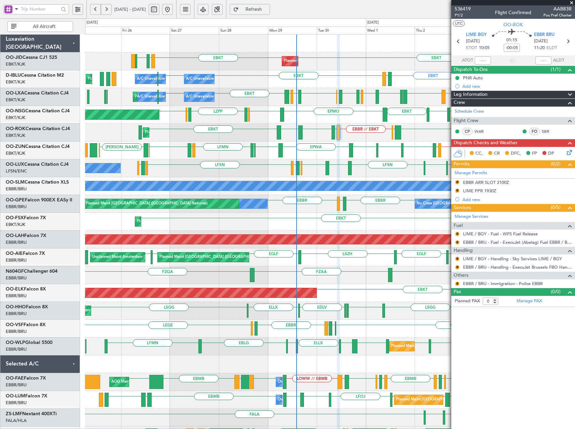
click at [192, 125] on div "Planned Maint Kortrijk-Wevelgem LFBE EBKT EBKT LFMD A/C Unavailable Kortrijk-We…" at bounding box center [330, 258] width 490 height 446
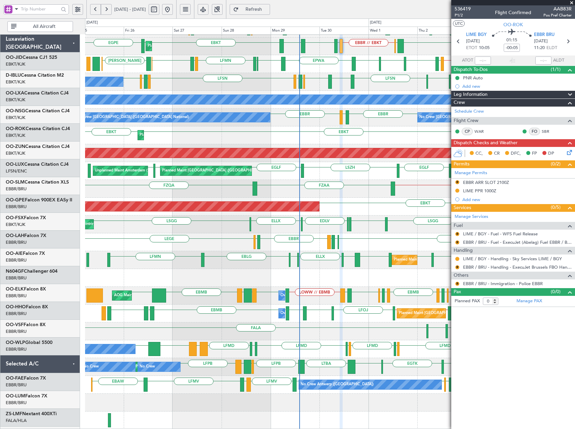
scroll to position [86, 0]
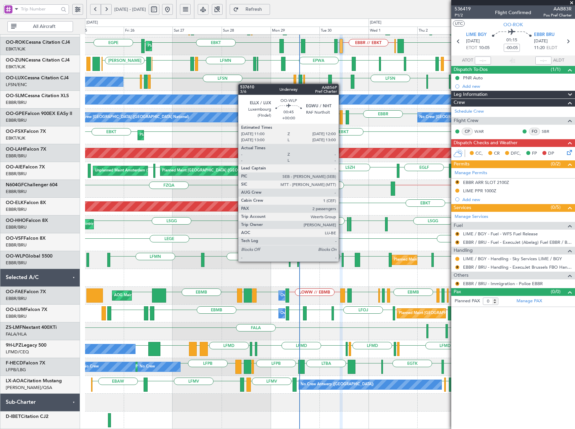
click at [342, 261] on div at bounding box center [343, 260] width 2 height 14
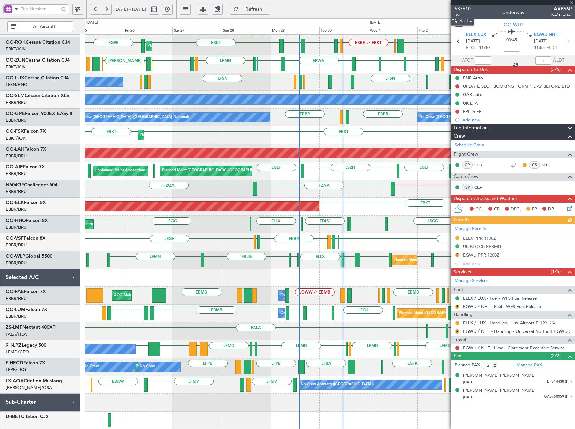
click at [464, 10] on span "537610" at bounding box center [463, 8] width 16 height 7
click at [528, 365] on link "Manage PAX" at bounding box center [530, 365] width 26 height 7
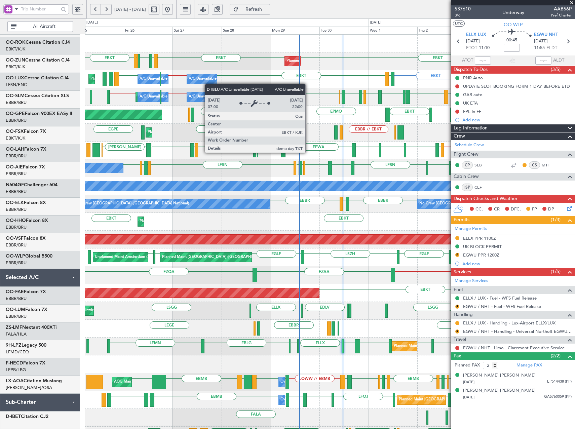
scroll to position [0, 0]
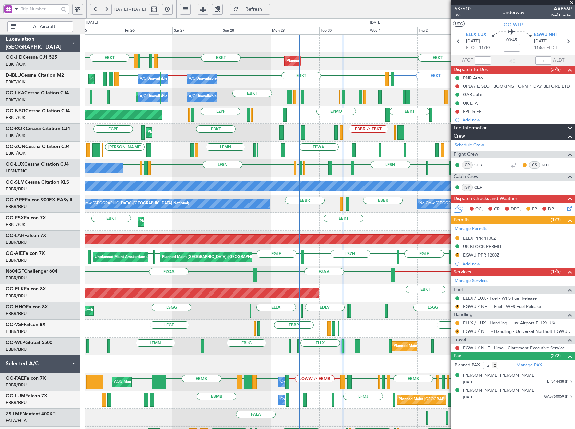
click at [262, 72] on div "EBKT EDDK or EBKT EGGW or EBKT EBKT EBBR LFTH EBKT EBBR // EBKT Planned Maint N…" at bounding box center [330, 79] width 490 height 18
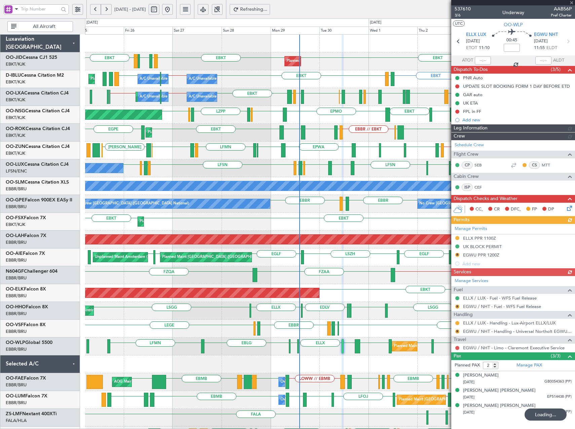
type input "3"
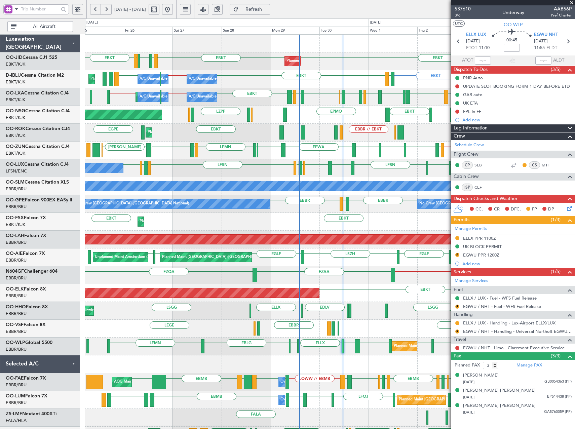
click at [173, 75] on div "LFBE LFOZ EBKT EBKT EBKT LFMD Planned Maint Kortrijk-Wevelgem EBKT EDDK or EBKT…" at bounding box center [330, 275] width 490 height 481
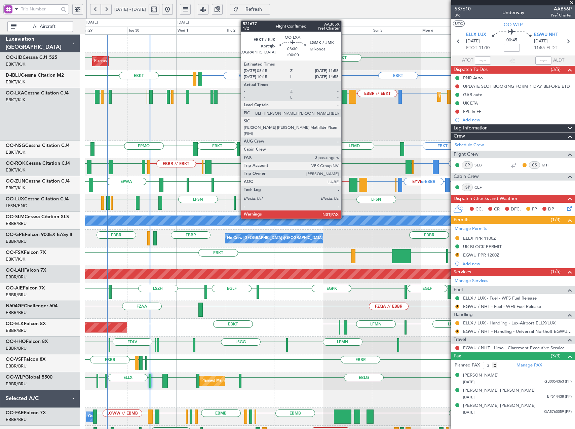
click at [344, 94] on div at bounding box center [344, 97] width 8 height 14
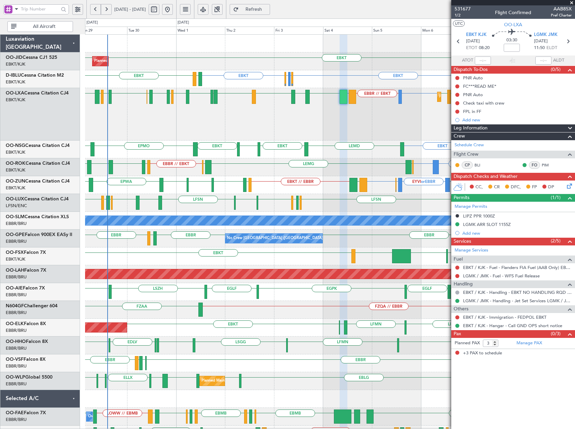
click at [268, 9] on span "Refresh" at bounding box center [254, 9] width 28 height 5
click at [106, 9] on button at bounding box center [106, 9] width 11 height 11
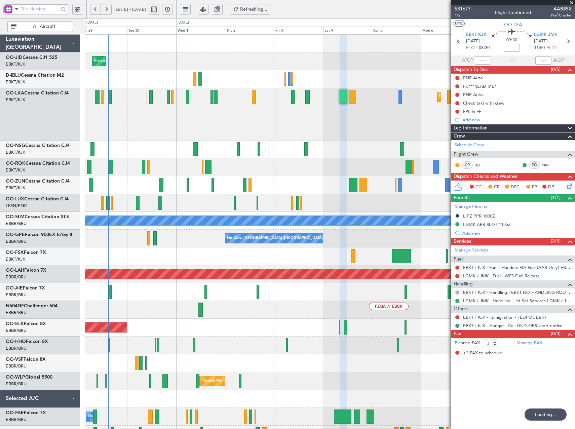
click at [106, 9] on button at bounding box center [106, 9] width 11 height 11
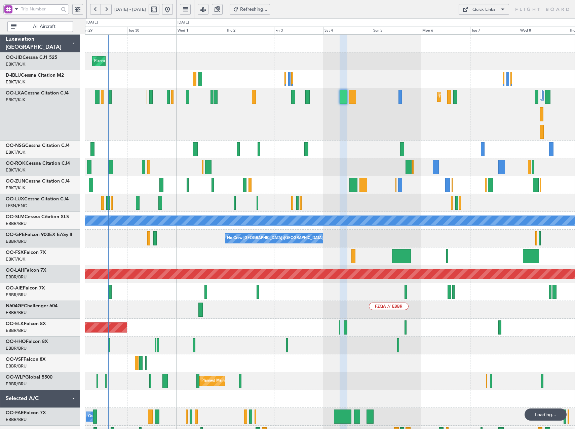
click at [106, 9] on button at bounding box center [106, 9] width 11 height 11
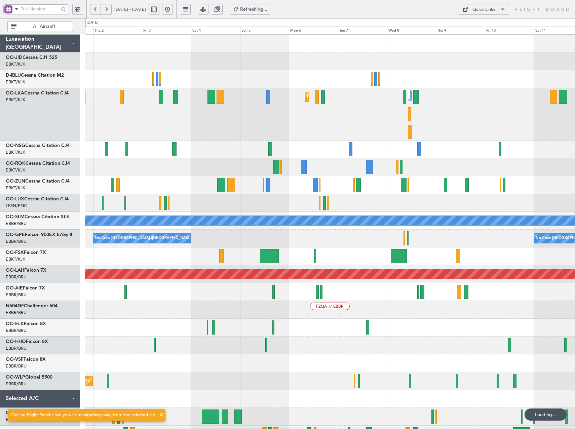
click at [106, 9] on button at bounding box center [106, 9] width 11 height 11
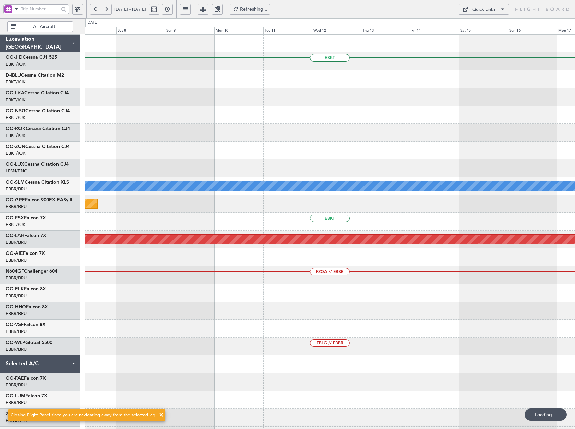
click at [106, 9] on button at bounding box center [106, 9] width 11 height 11
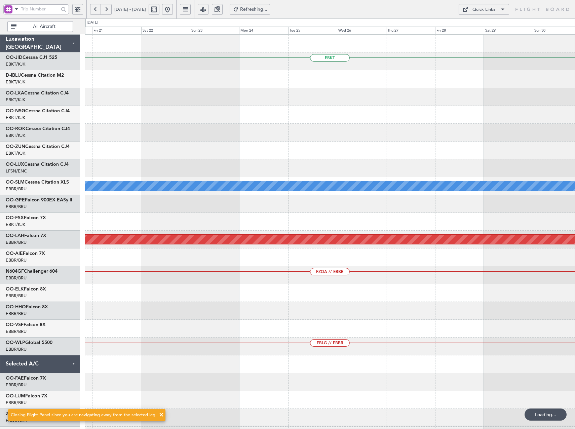
click at [106, 9] on button at bounding box center [106, 9] width 11 height 11
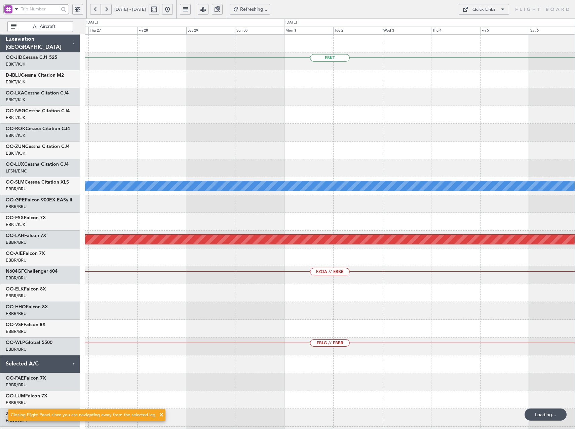
click at [106, 9] on button at bounding box center [106, 9] width 11 height 11
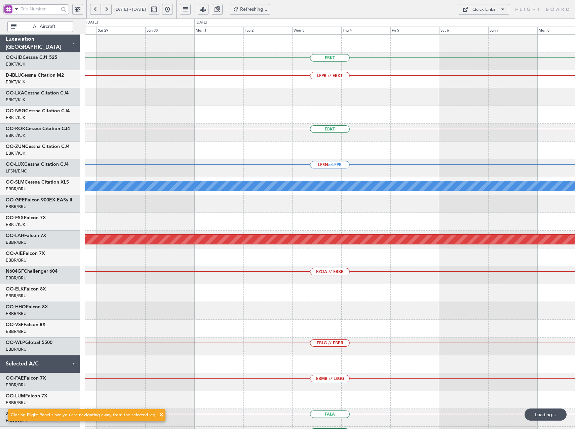
click at [106, 9] on button at bounding box center [106, 9] width 11 height 11
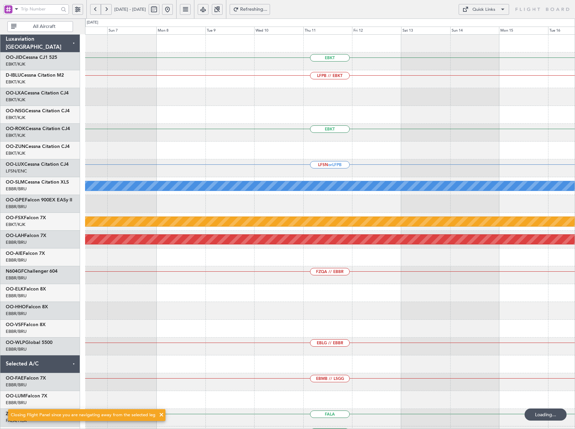
click at [107, 10] on button at bounding box center [106, 9] width 11 height 11
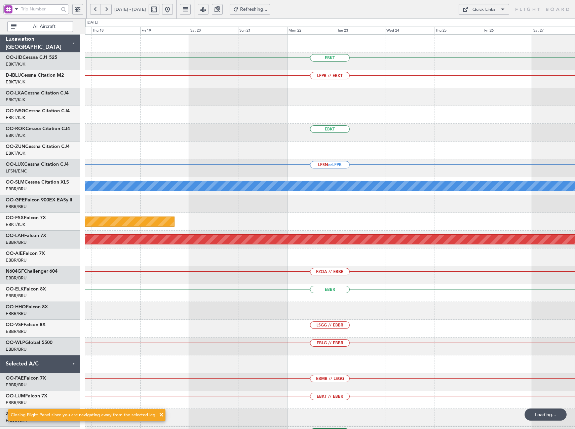
click at [107, 10] on button at bounding box center [106, 9] width 11 height 11
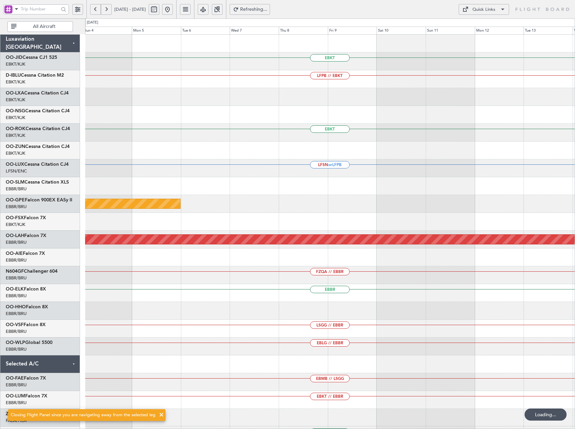
click at [107, 10] on button at bounding box center [106, 9] width 11 height 11
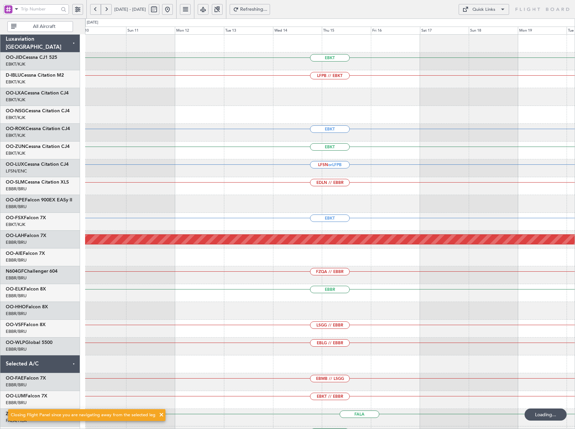
click at [107, 10] on button at bounding box center [106, 9] width 11 height 11
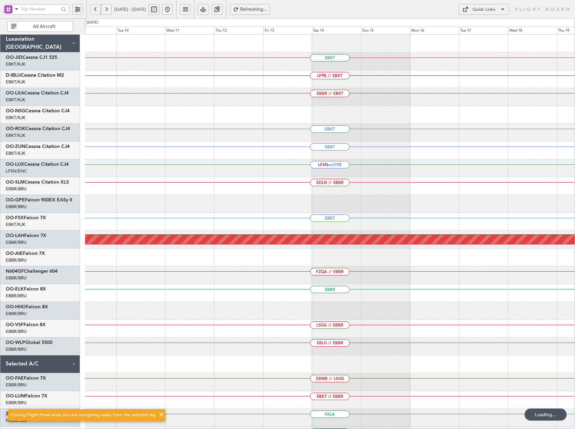
click at [107, 10] on button at bounding box center [106, 9] width 11 height 11
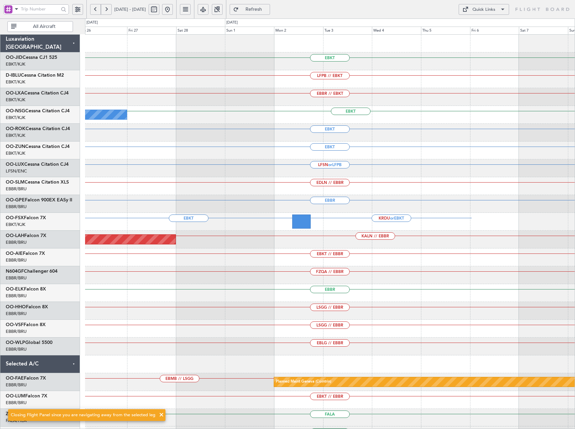
click at [107, 10] on button at bounding box center [106, 9] width 11 height 11
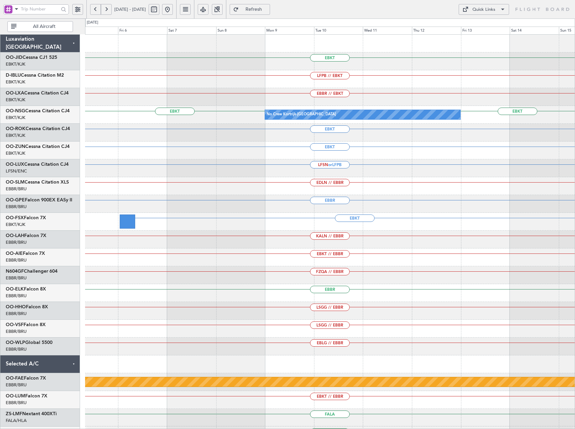
click at [514, 152] on div "EBKT LFPB // EBKT EBBR // EBKT EBKT EBKT No Crew Kortrijk-[GEOGRAPHIC_DATA] No …" at bounding box center [330, 258] width 490 height 446
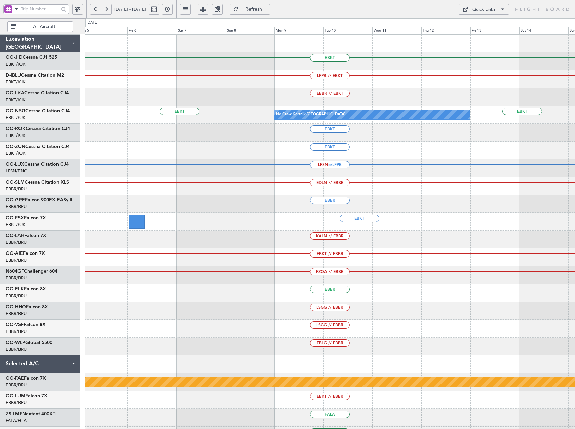
click at [212, 172] on div "EBKT LFPB // EBKT EBBR // EBKT EBKT EBKT No Crew Kortrijk-[GEOGRAPHIC_DATA] No …" at bounding box center [330, 258] width 490 height 446
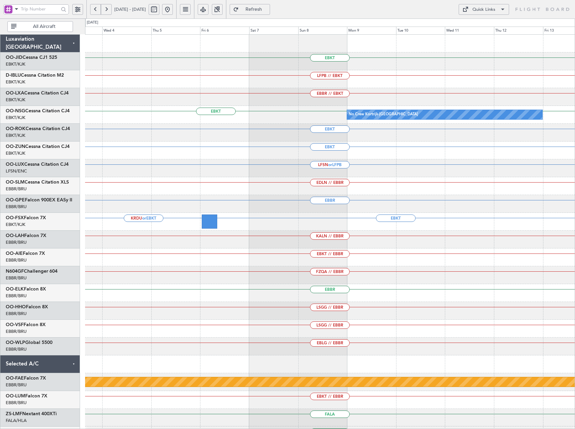
click at [496, 7] on button "Quick Links" at bounding box center [484, 9] width 50 height 11
click at [496, 25] on button "Trip Builder" at bounding box center [484, 25] width 50 height 16
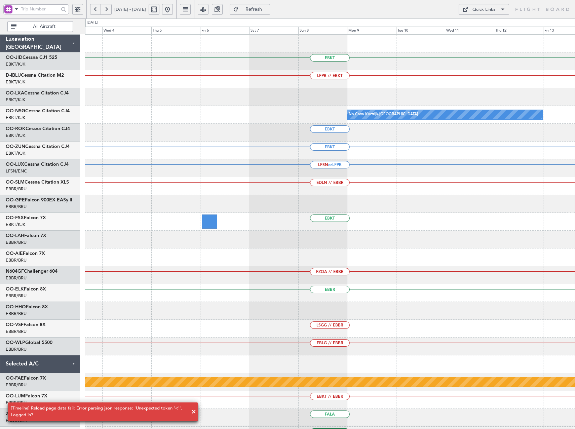
click at [173, 10] on button at bounding box center [167, 9] width 11 height 11
